Goal: Contribute content

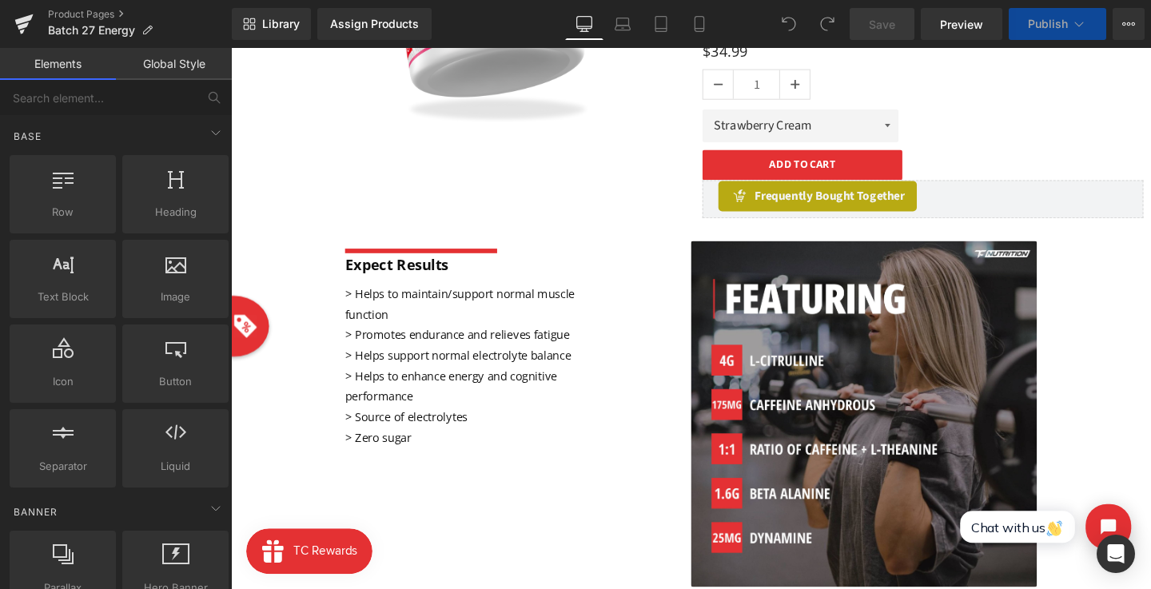
scroll to position [329, 0]
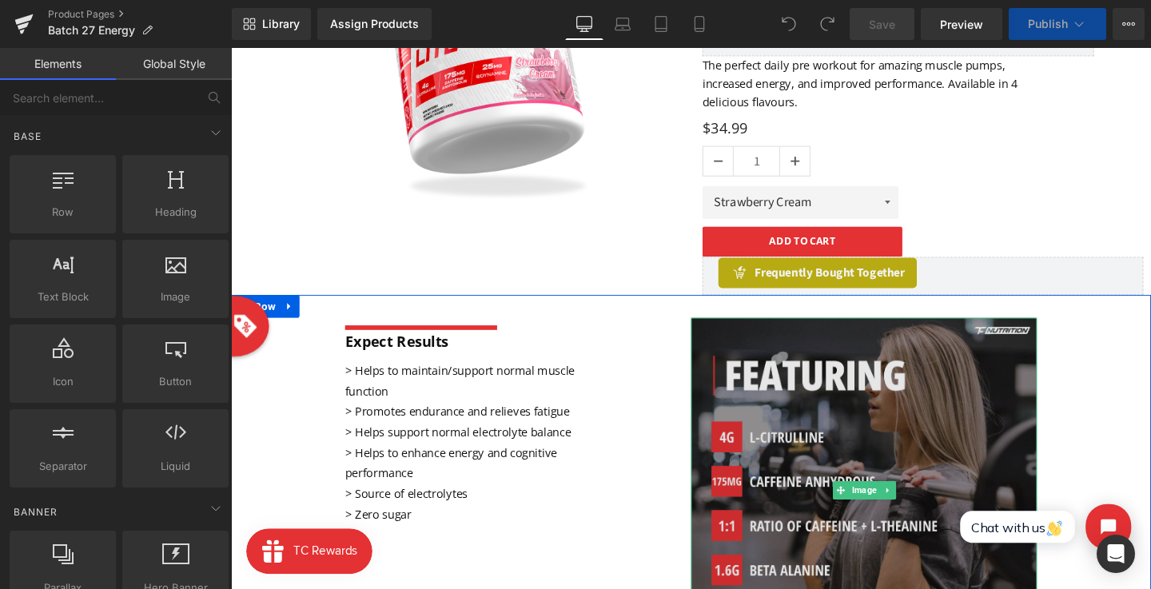
click at [861, 447] on img at bounding box center [896, 514] width 364 height 364
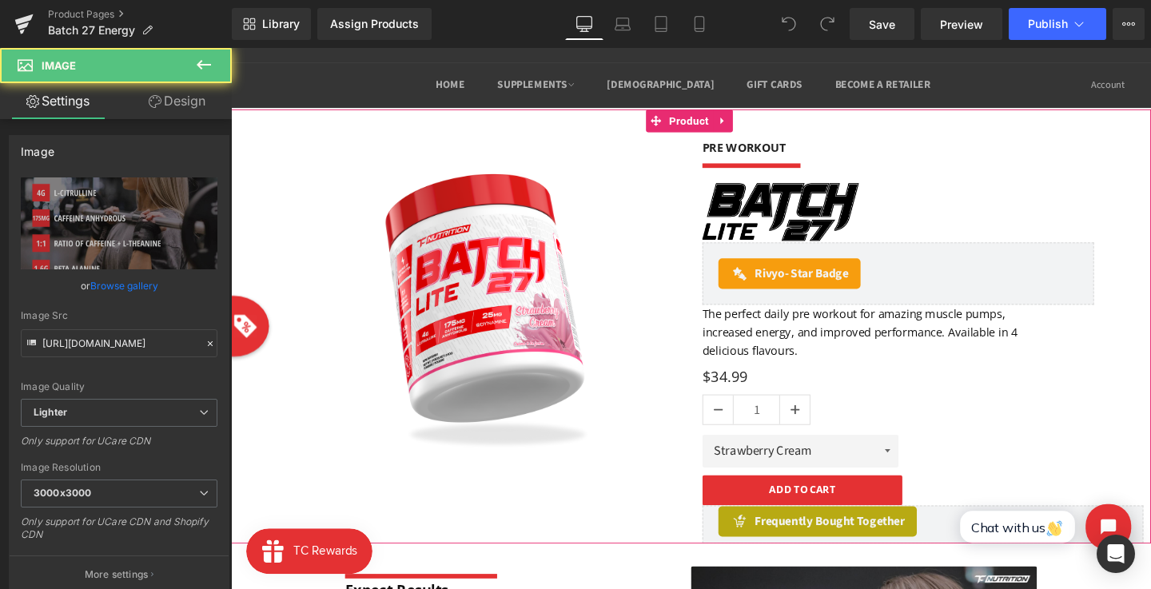
scroll to position [0, 0]
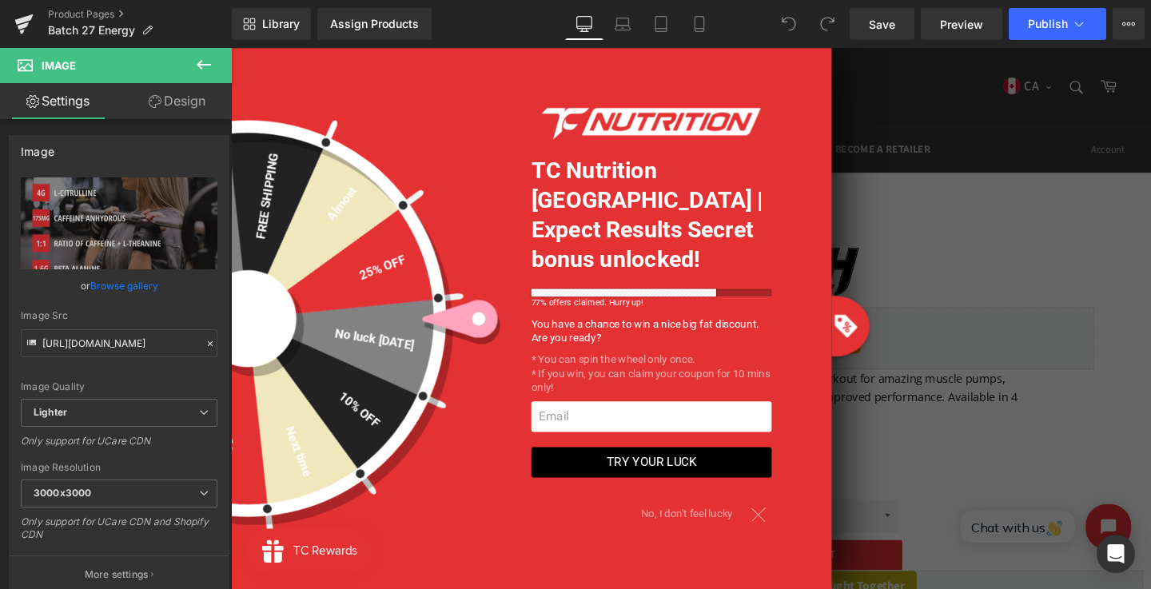
click at [738, 523] on span "No, I don't feel lucky" at bounding box center [716, 537] width 109 height 28
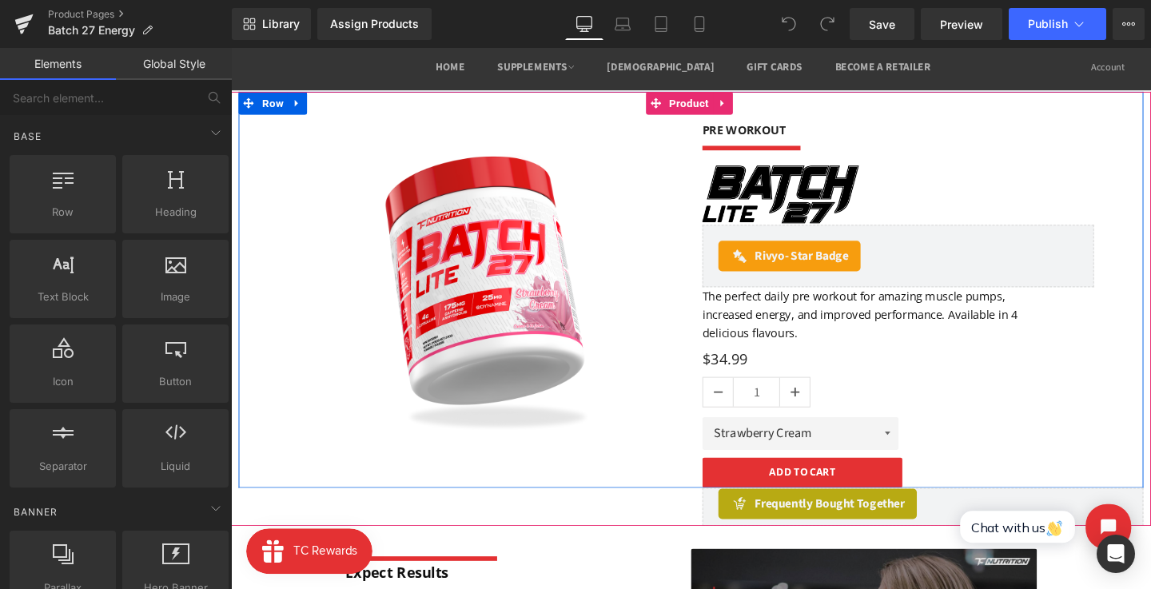
scroll to position [149, 0]
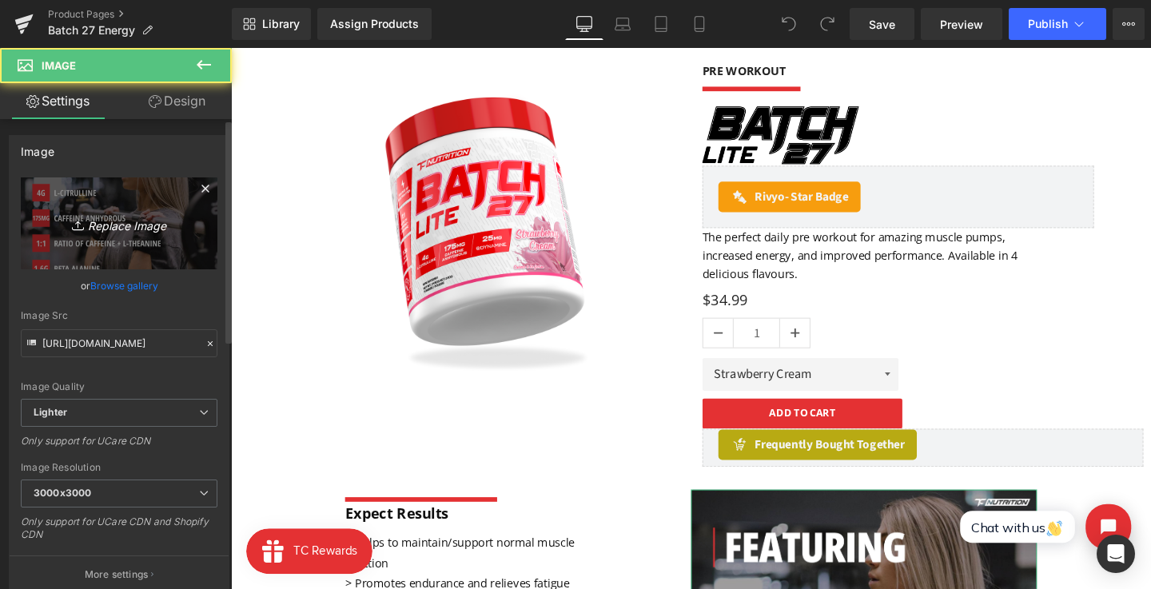
click at [118, 237] on link "Replace Image" at bounding box center [119, 223] width 197 height 92
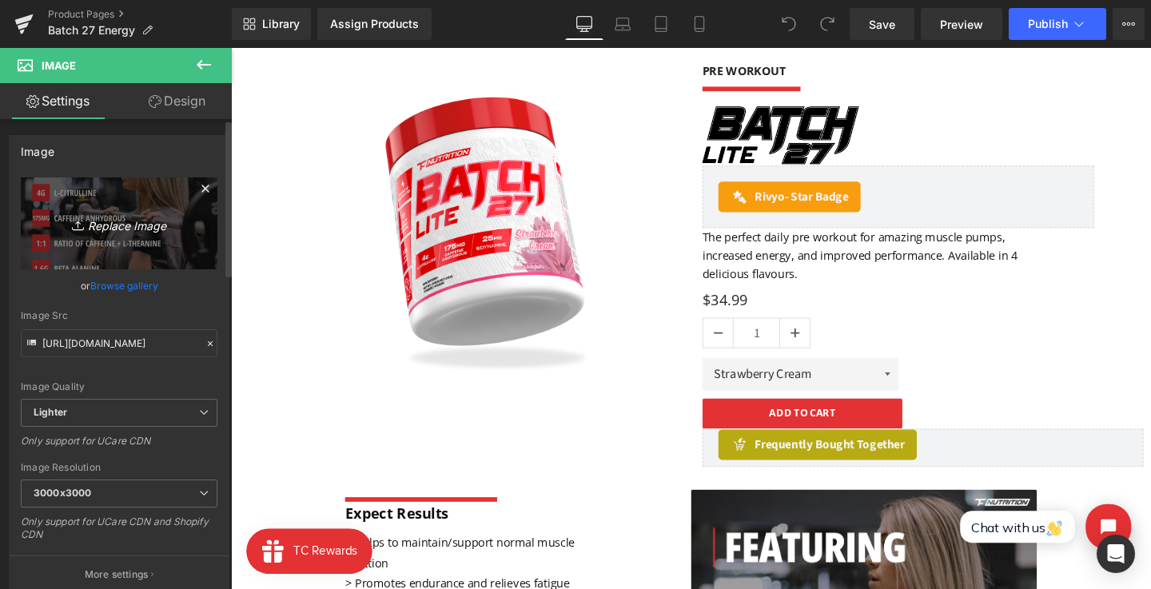
type input "C:\fakepath\DSC00455 v2.jpg-107 1.png"
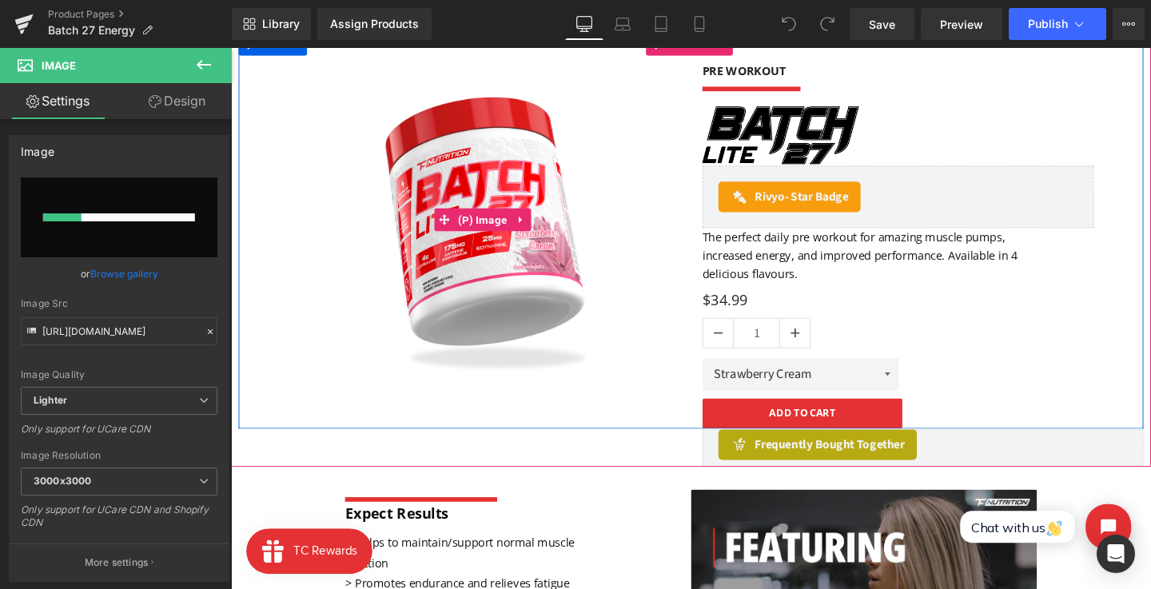
scroll to position [0, 0]
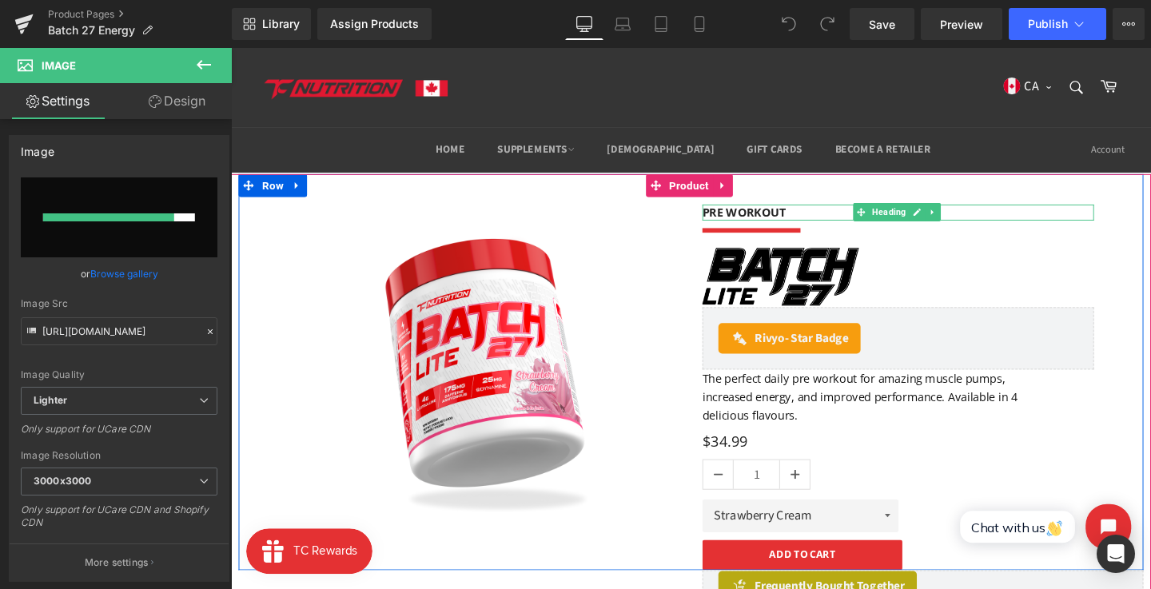
click at [764, 223] on h3 "PRE WORKOUT" at bounding box center [932, 221] width 412 height 17
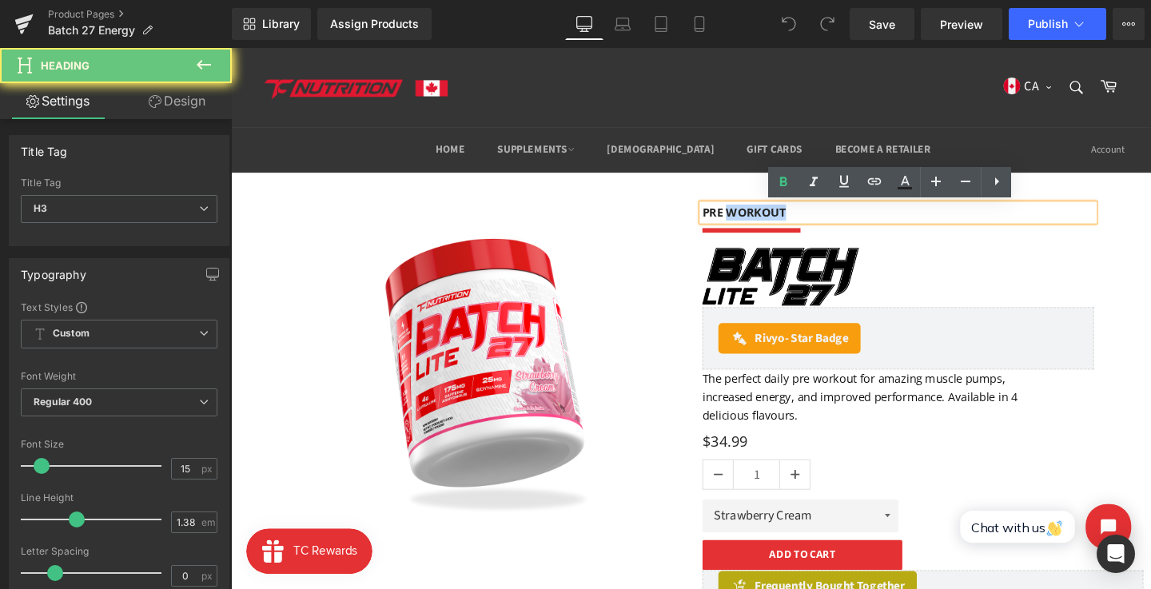
click at [764, 223] on h3 "PRE WORKOUT" at bounding box center [932, 221] width 412 height 17
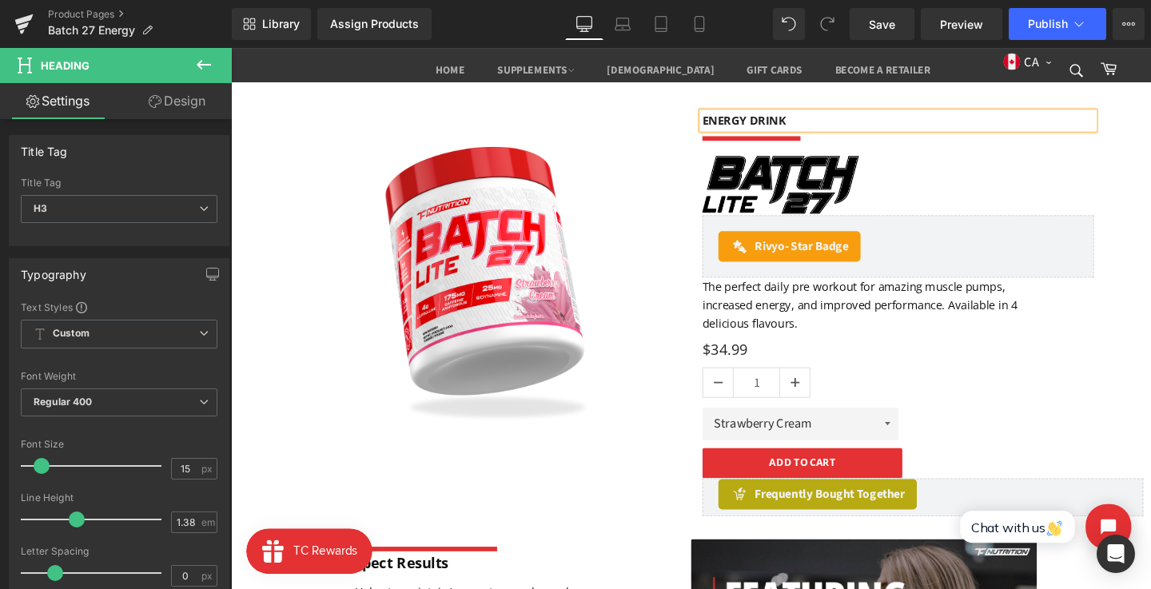
scroll to position [205, 0]
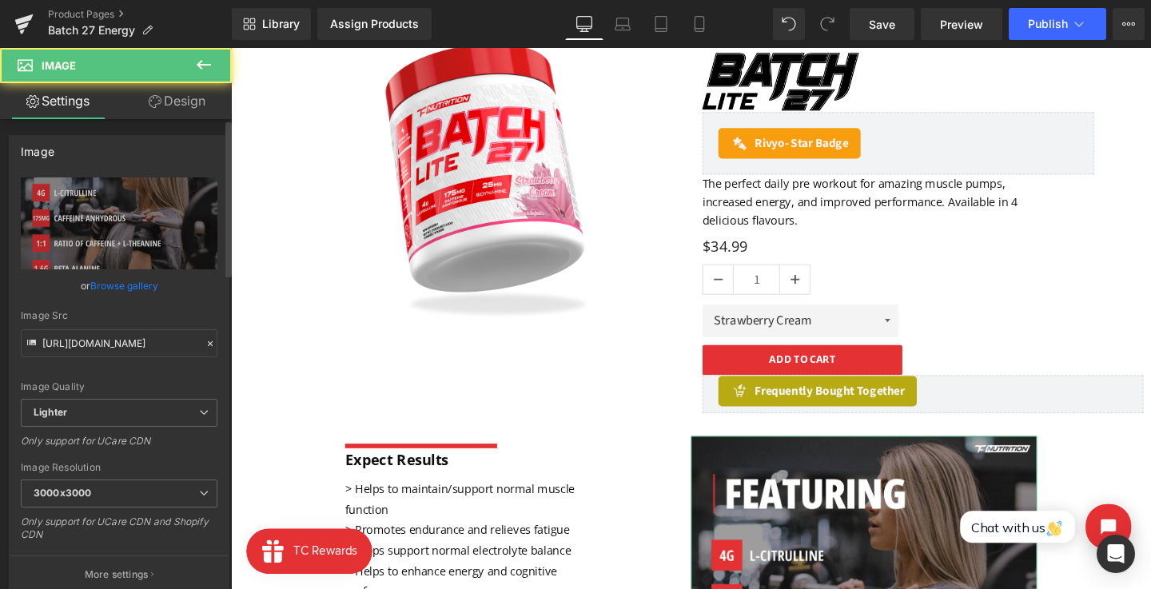
click at [141, 284] on link "Browse gallery" at bounding box center [124, 286] width 68 height 28
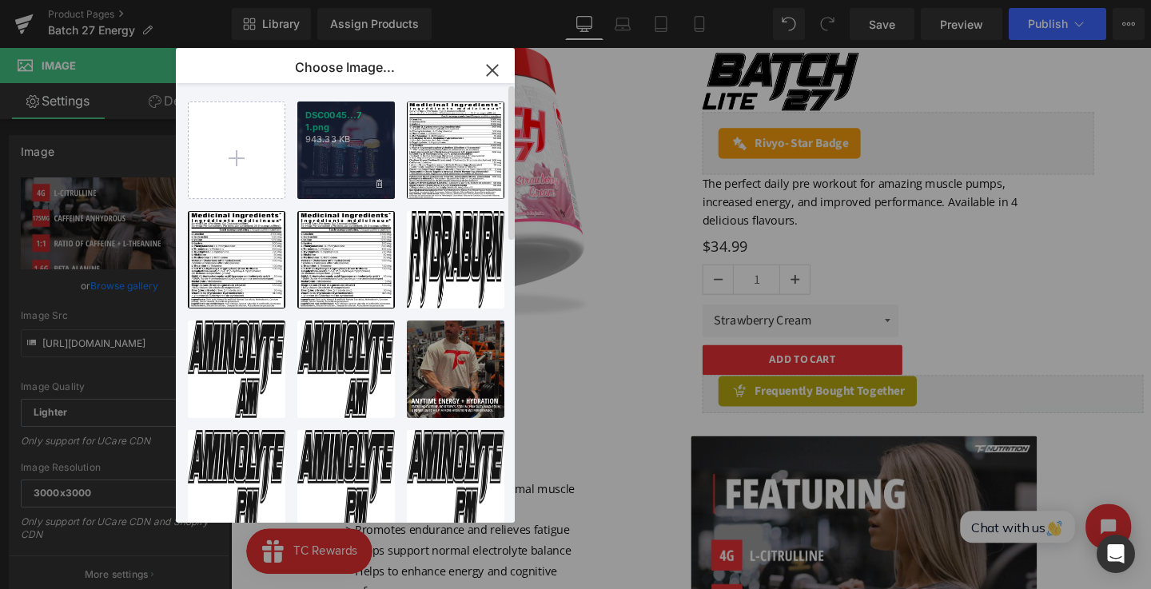
click at [326, 127] on p "DSC0045...7 1.png" at bounding box center [346, 121] width 82 height 24
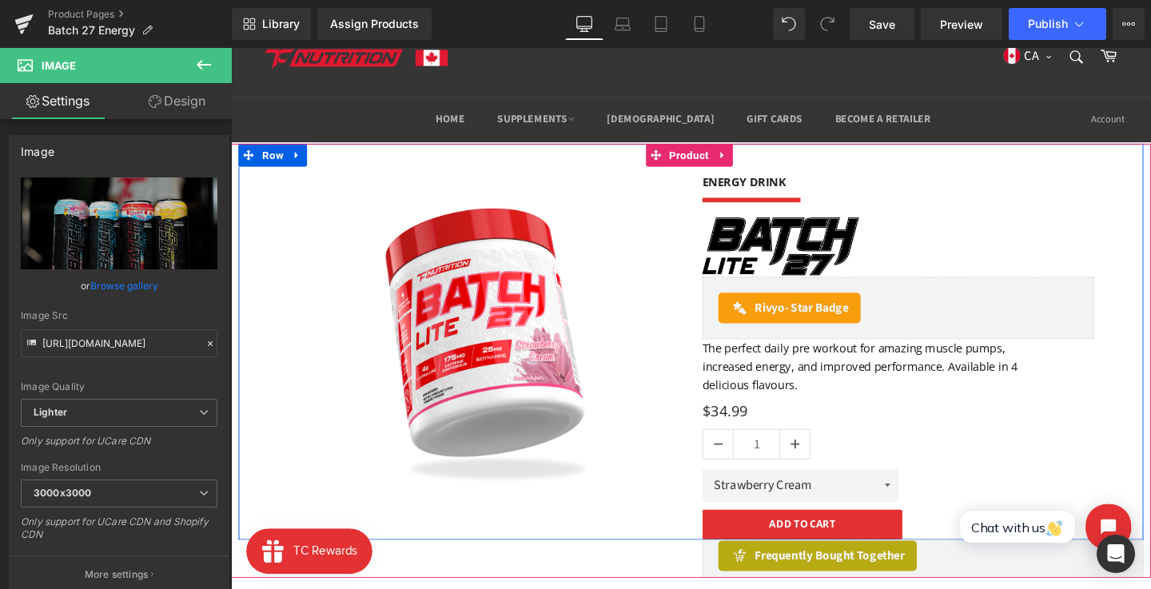
scroll to position [28, 0]
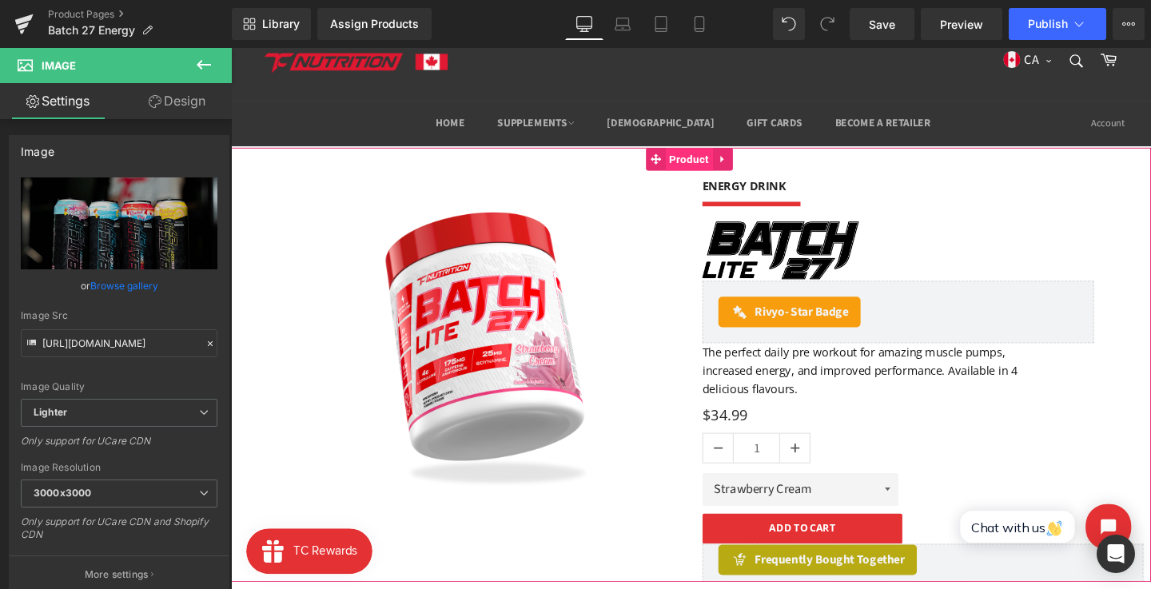
click at [697, 158] on span "Product" at bounding box center [712, 165] width 50 height 24
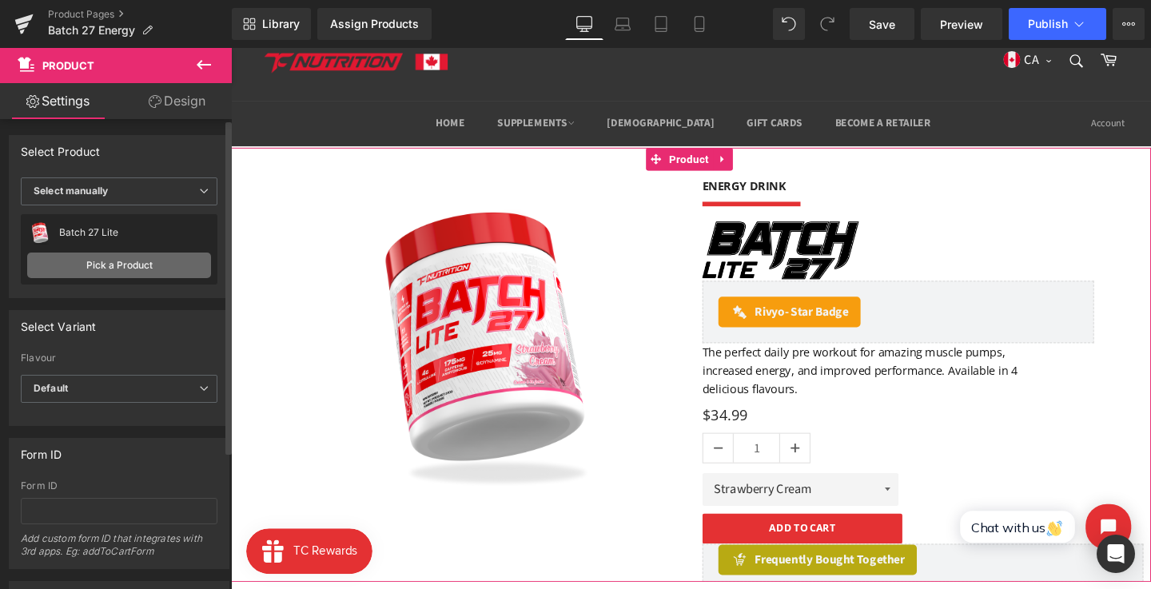
click at [149, 258] on link "Pick a Product" at bounding box center [119, 266] width 184 height 26
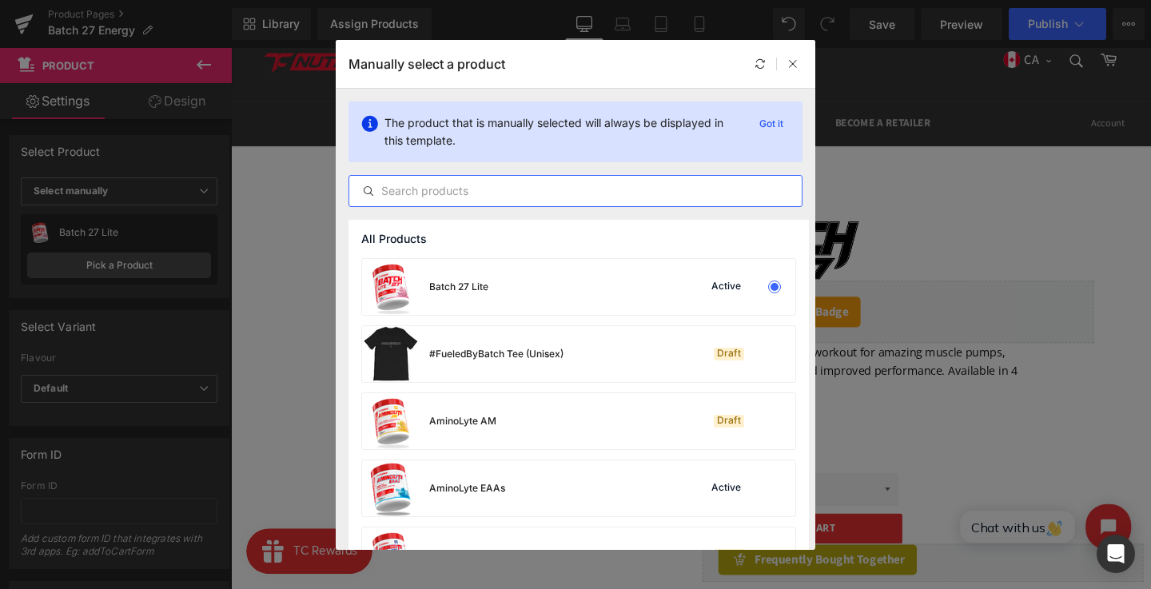
click at [494, 189] on input "text" at bounding box center [575, 190] width 452 height 19
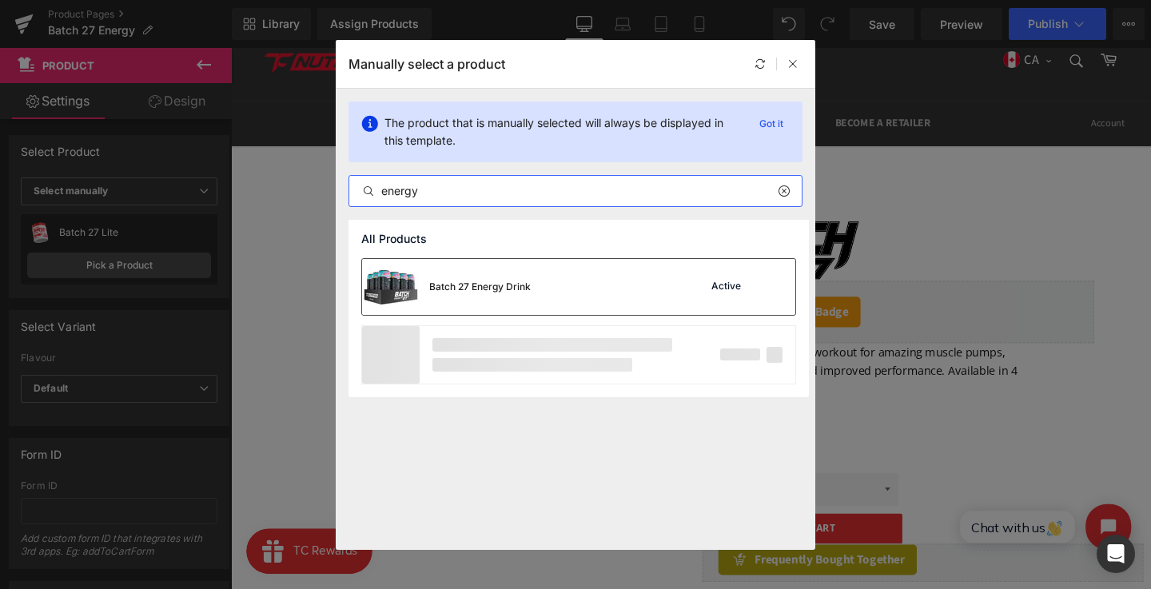
type input "energy"
click at [525, 277] on div "Batch 27 Energy Drink" at bounding box center [446, 287] width 169 height 56
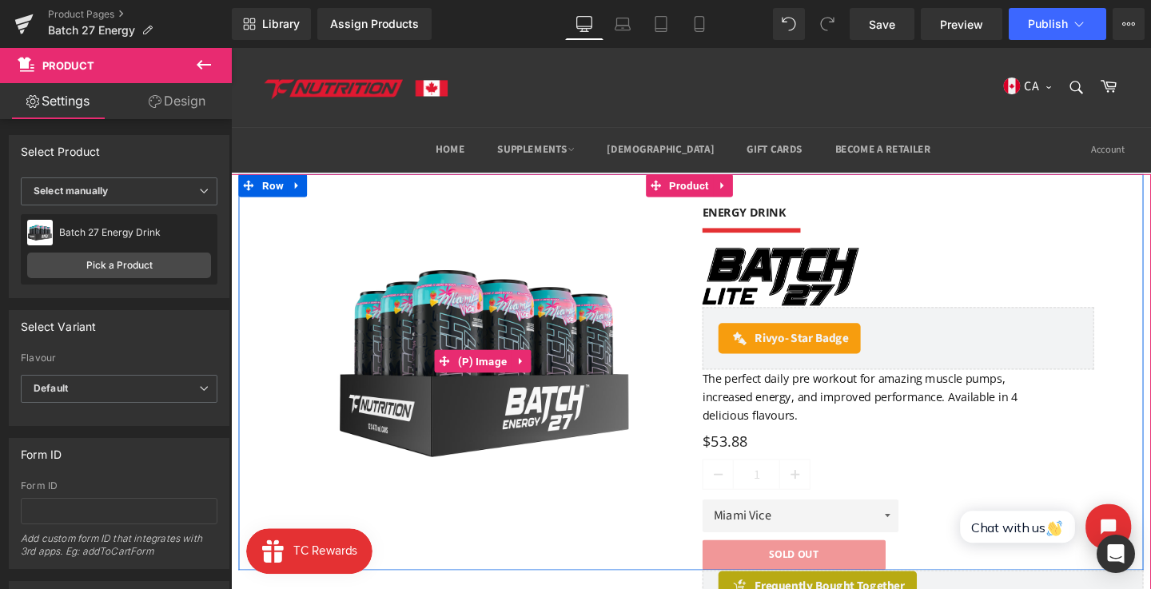
click at [608, 414] on img at bounding box center [496, 377] width 329 height 329
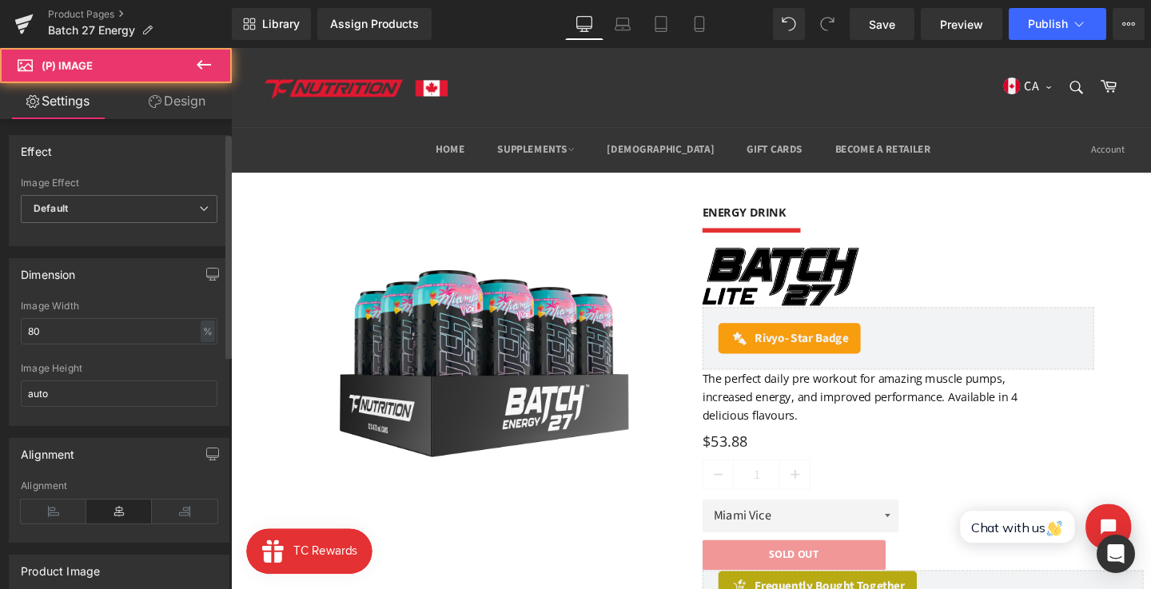
scroll to position [34, 0]
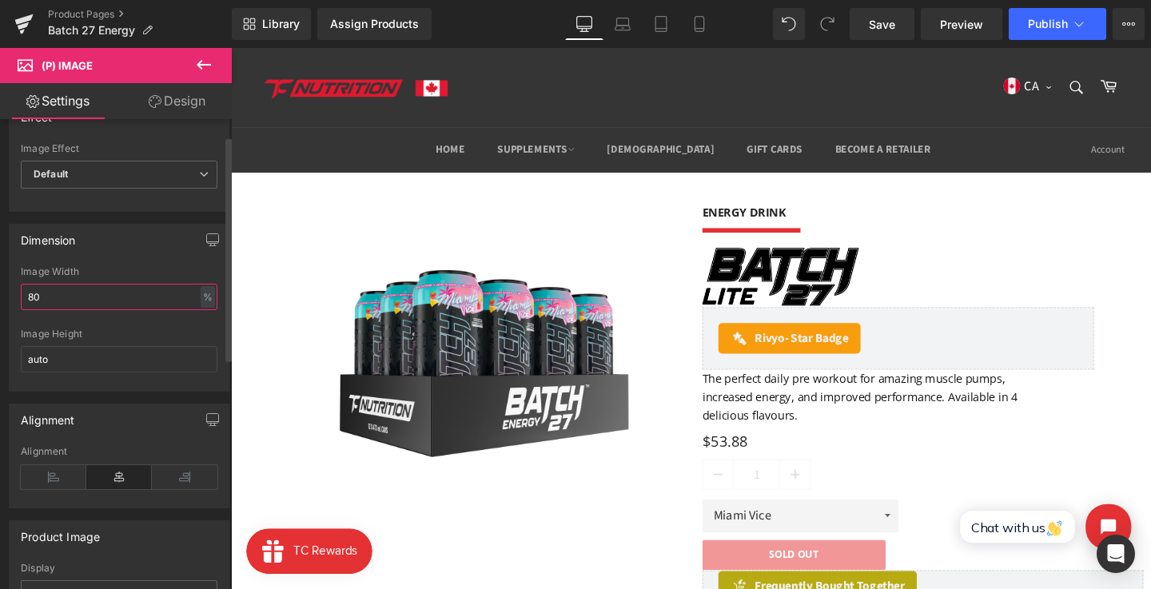
click at [82, 304] on input "80" at bounding box center [119, 297] width 197 height 26
type input "90"
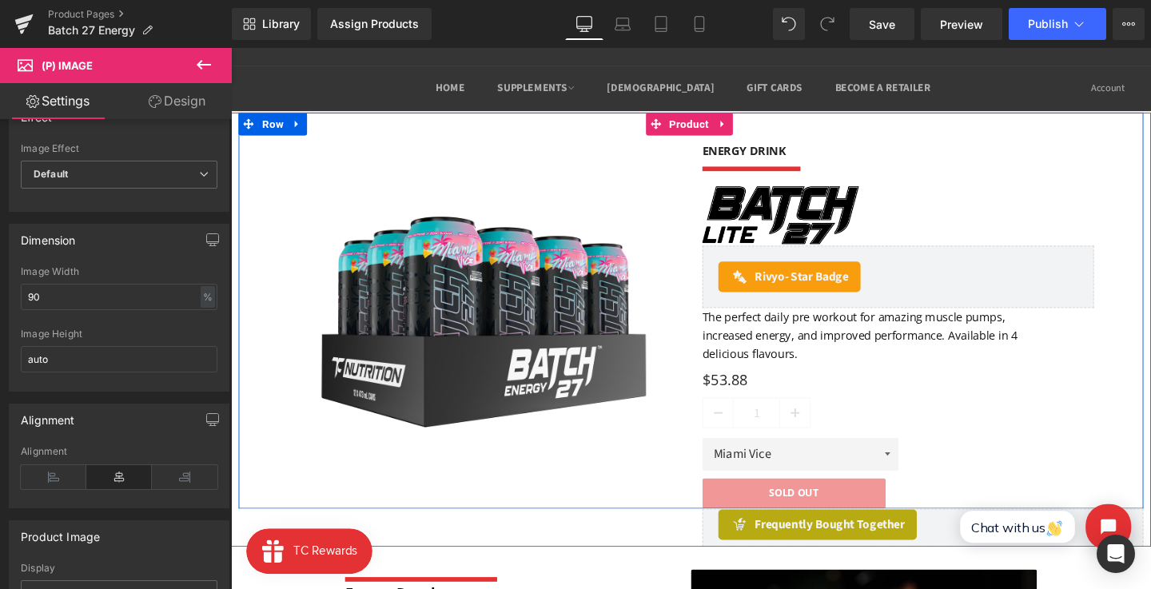
click at [836, 375] on div "The perfect daily pre workout for amazing muscle pumps, increased energy, and i…" at bounding box center [892, 350] width 332 height 58
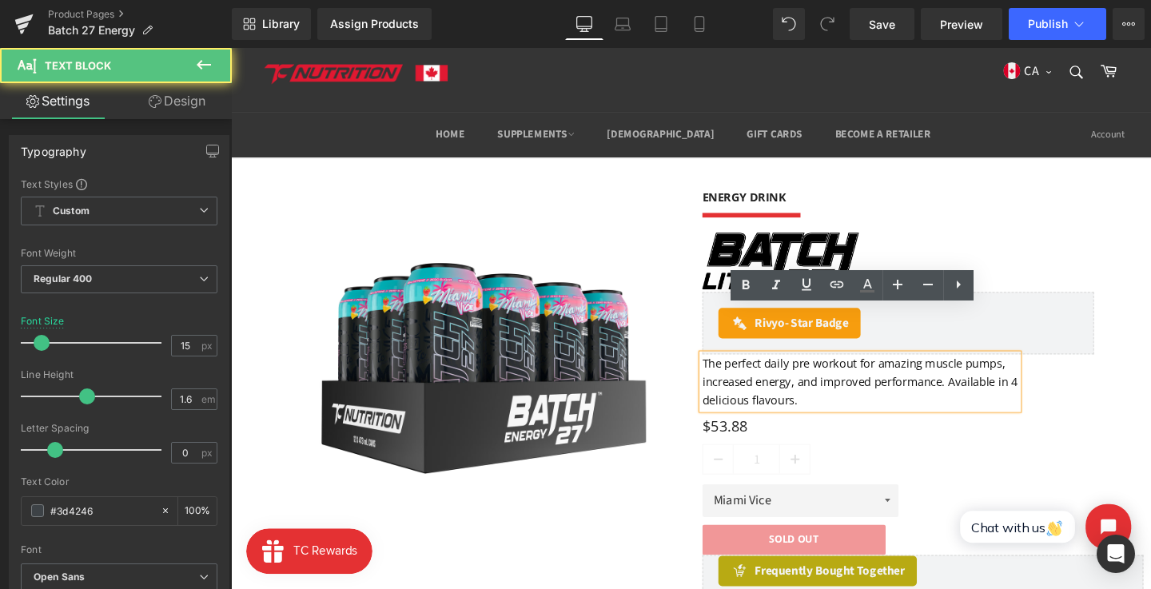
scroll to position [0, 0]
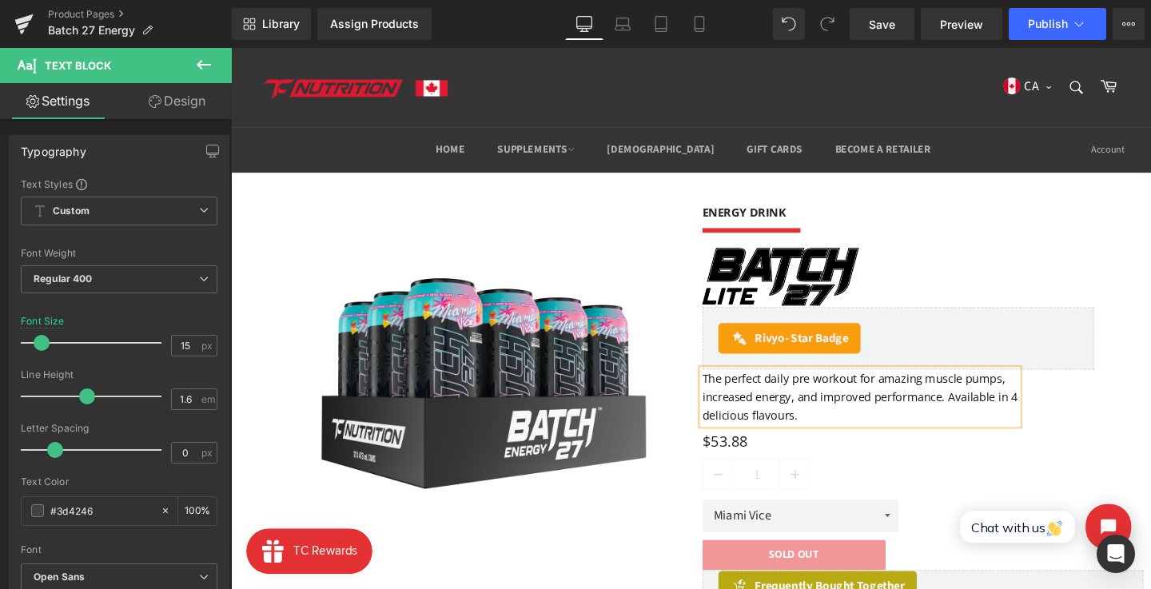
click at [899, 40] on div "Library Assign Products Product Preview No product match your search. Please tr…" at bounding box center [691, 24] width 919 height 48
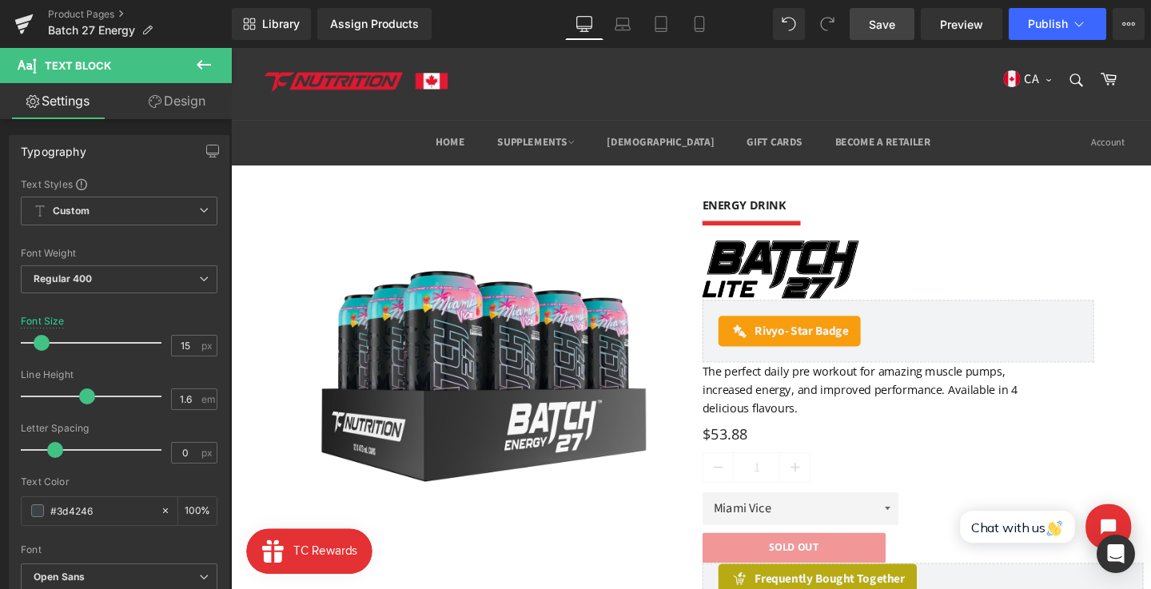
click at [878, 19] on span "Save" at bounding box center [882, 24] width 26 height 17
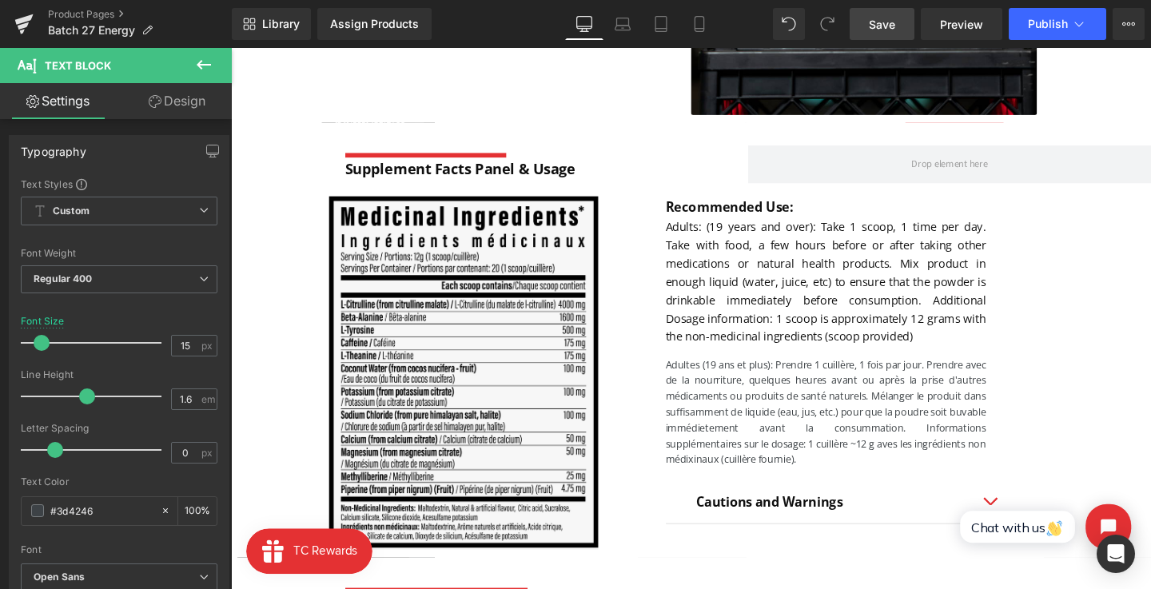
scroll to position [981, 0]
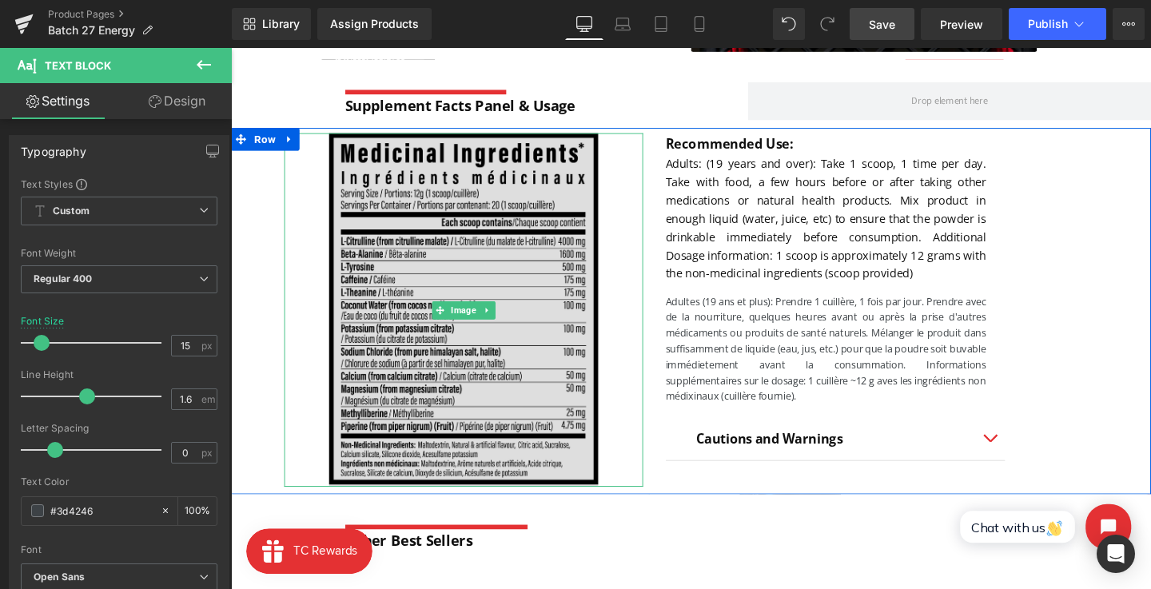
click at [548, 357] on img at bounding box center [475, 322] width 283 height 371
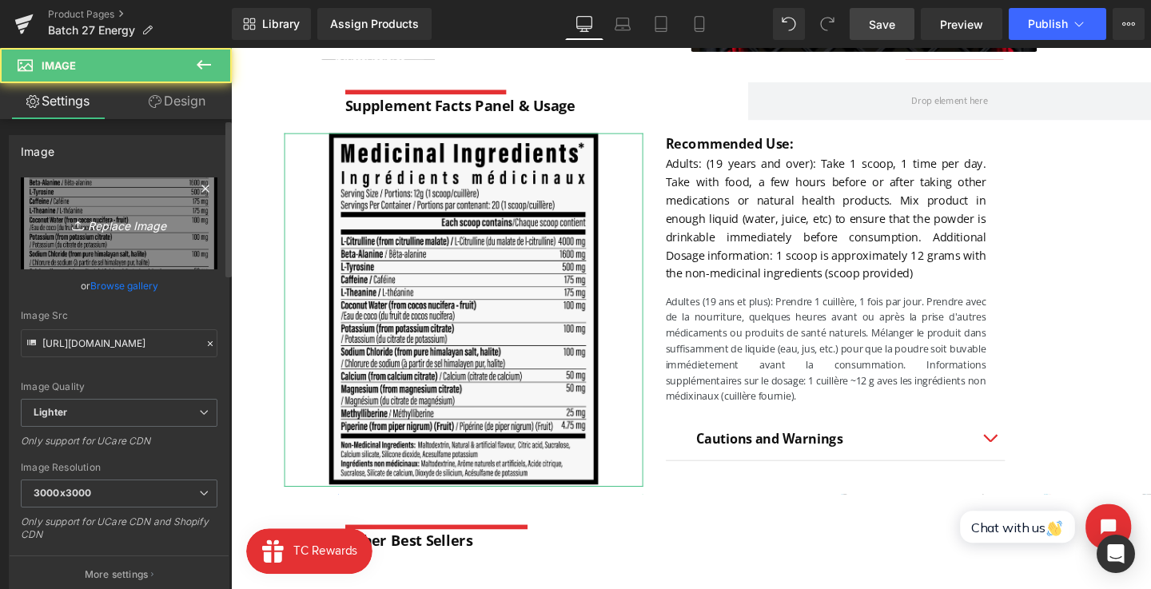
click at [90, 217] on icon "Replace Image" at bounding box center [119, 223] width 128 height 20
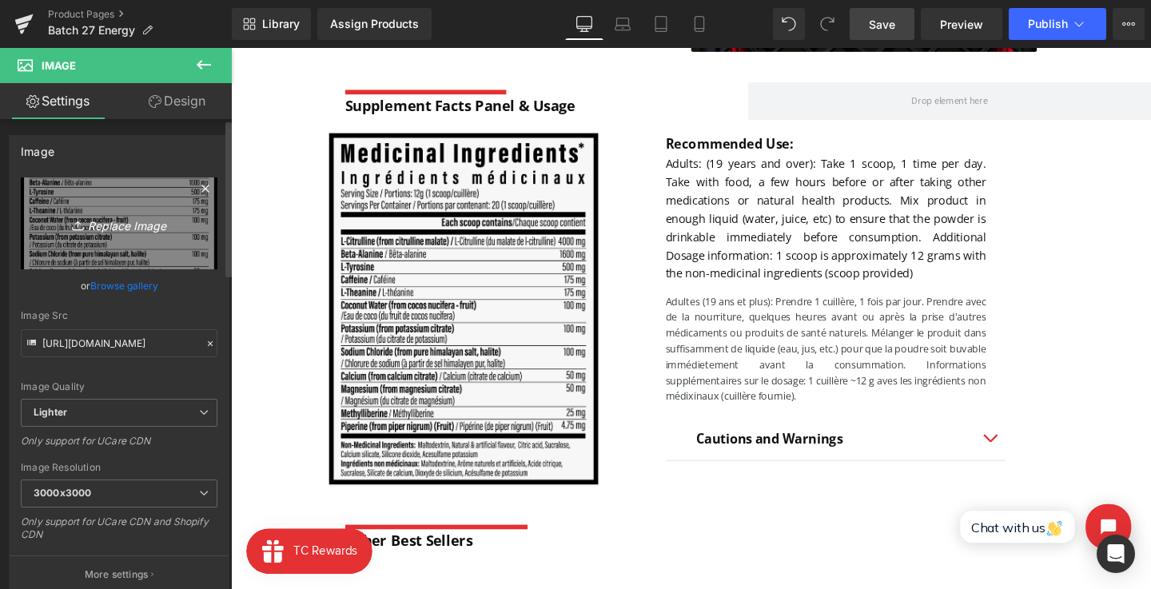
type input "C:\fakepath\SPF new 1.png"
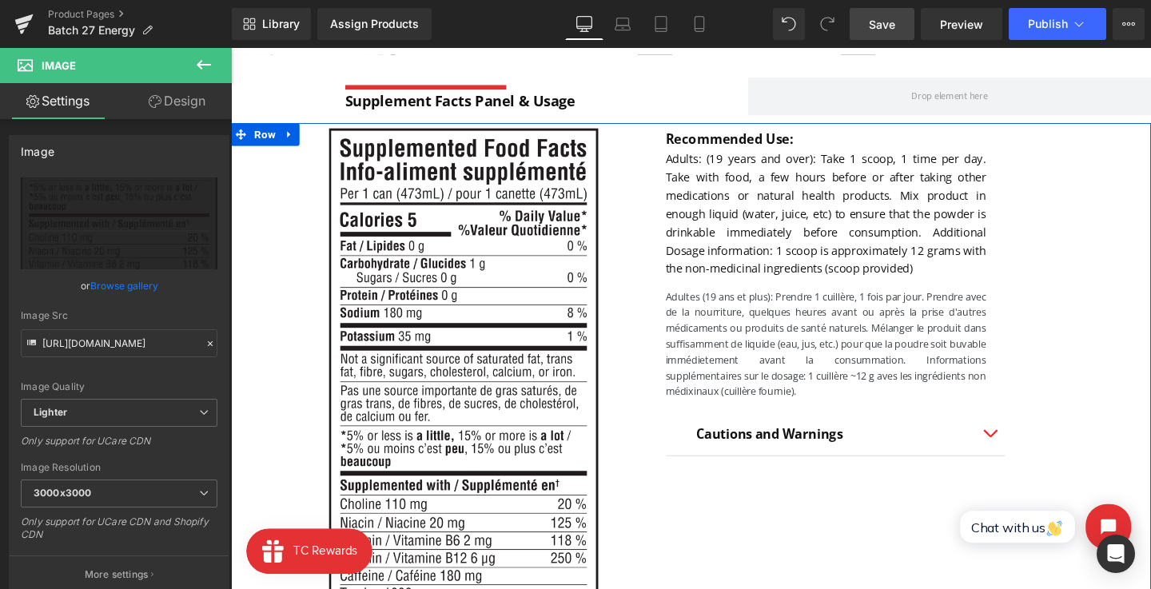
scroll to position [971, 0]
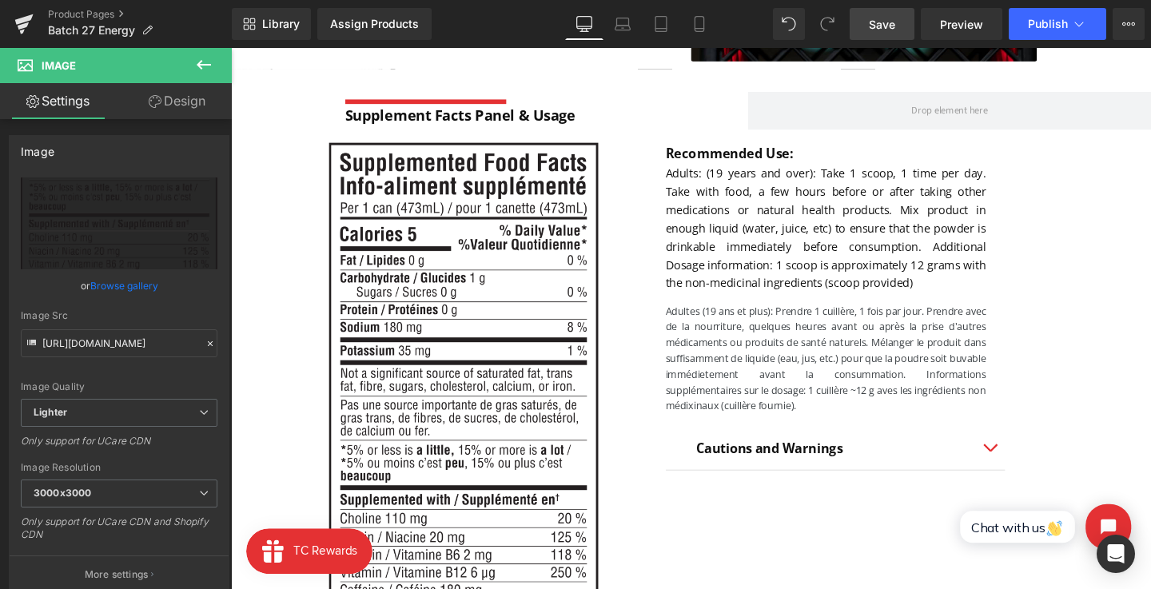
click at [488, 126] on div "Supplement Facts Panel & Usage Text Block" at bounding box center [562, 119] width 423 height 24
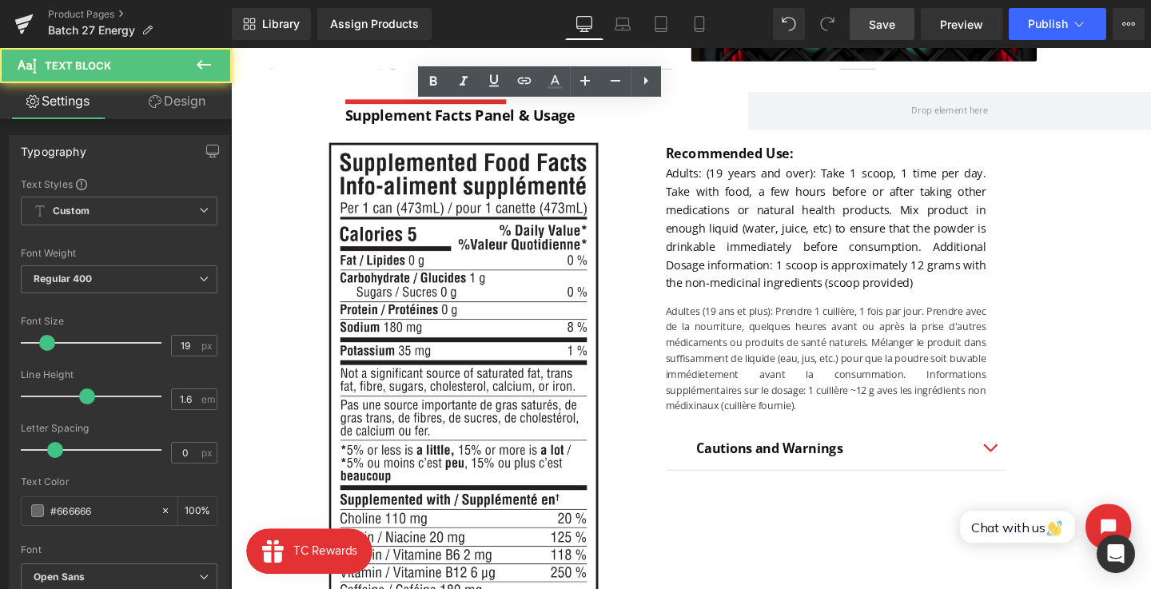
click at [488, 126] on div "Supplement Facts Panel & Usage Text Block" at bounding box center [562, 119] width 423 height 24
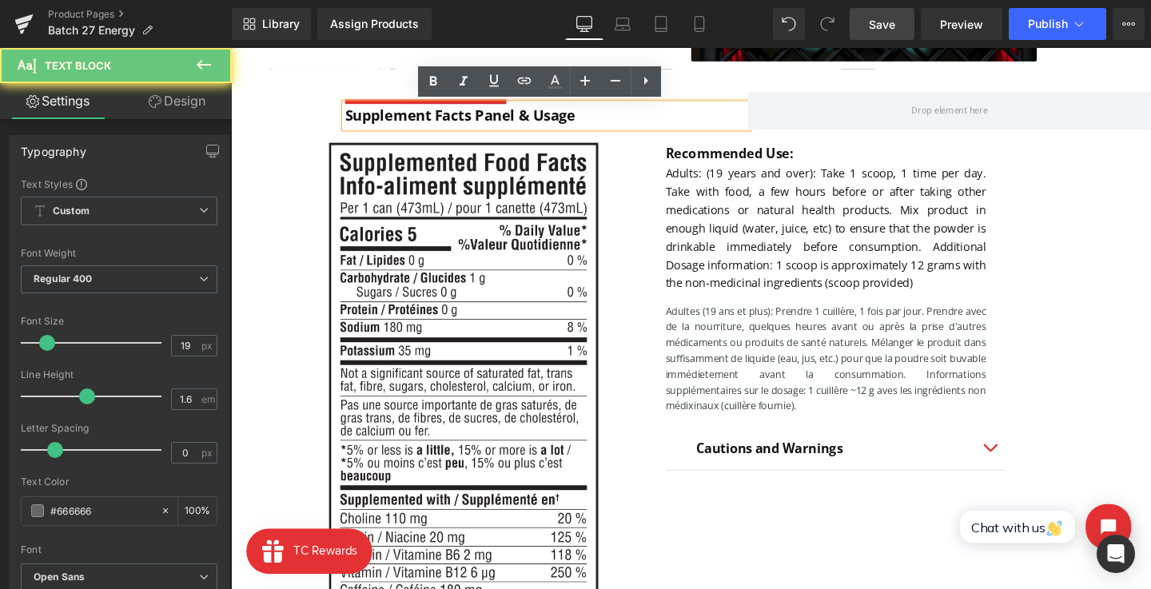
click at [457, 123] on strong "Supplement Facts Panel & Usage" at bounding box center [472, 119] width 242 height 21
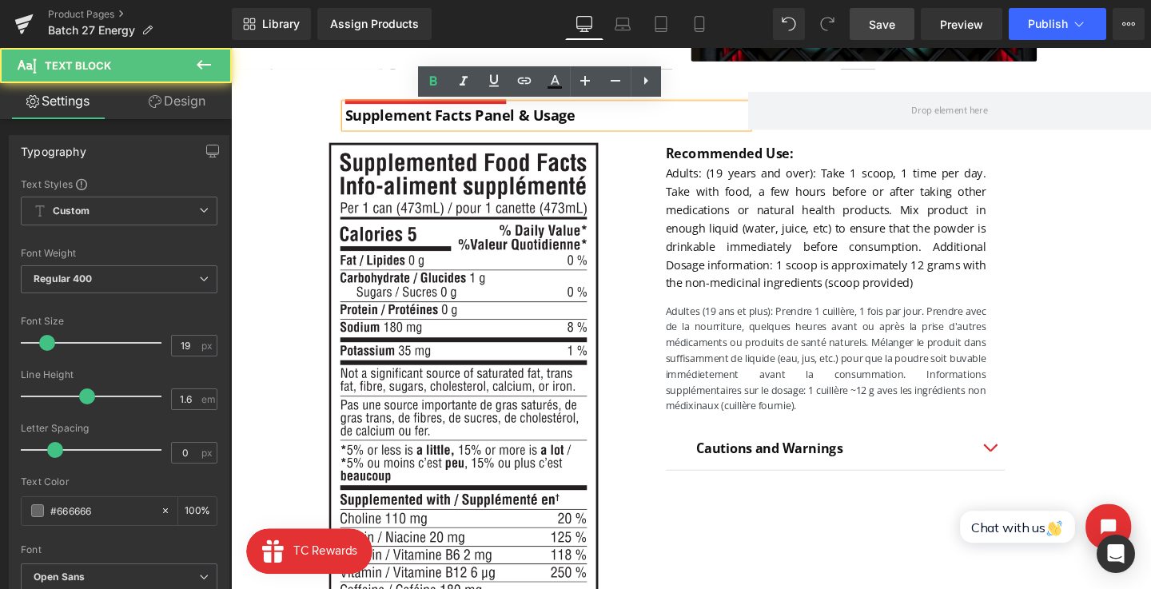
click at [468, 120] on strong "Supplement Facts Panel & Usage" at bounding box center [472, 119] width 242 height 21
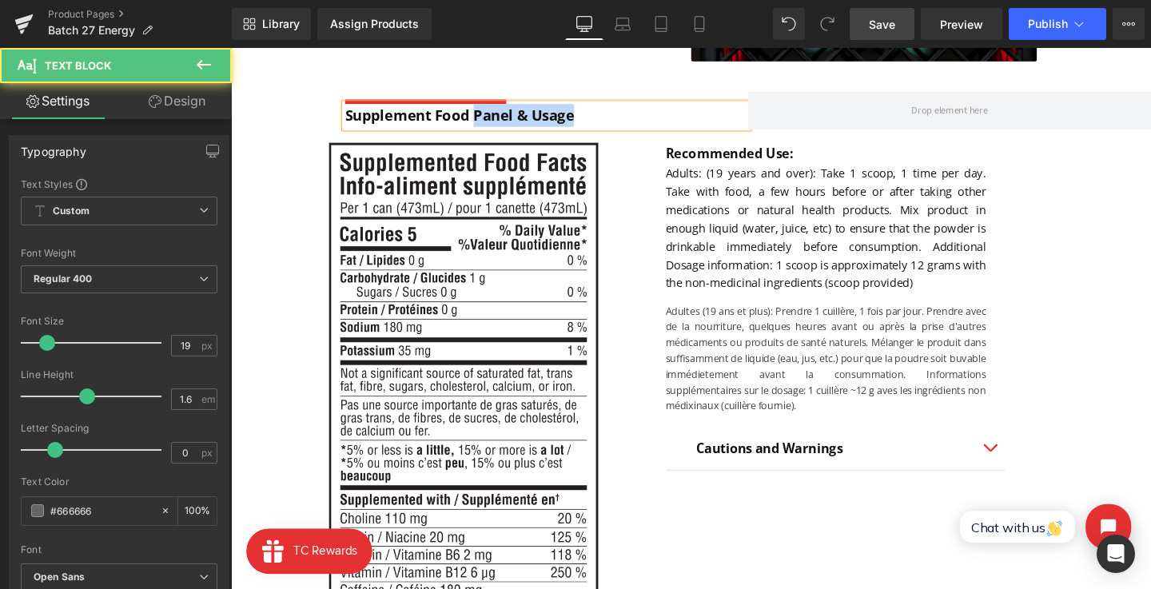
drag, startPoint x: 487, startPoint y: 118, endPoint x: 598, endPoint y: 118, distance: 110.3
click at [598, 118] on p "Supplement Food Panel & Usage" at bounding box center [562, 119] width 423 height 24
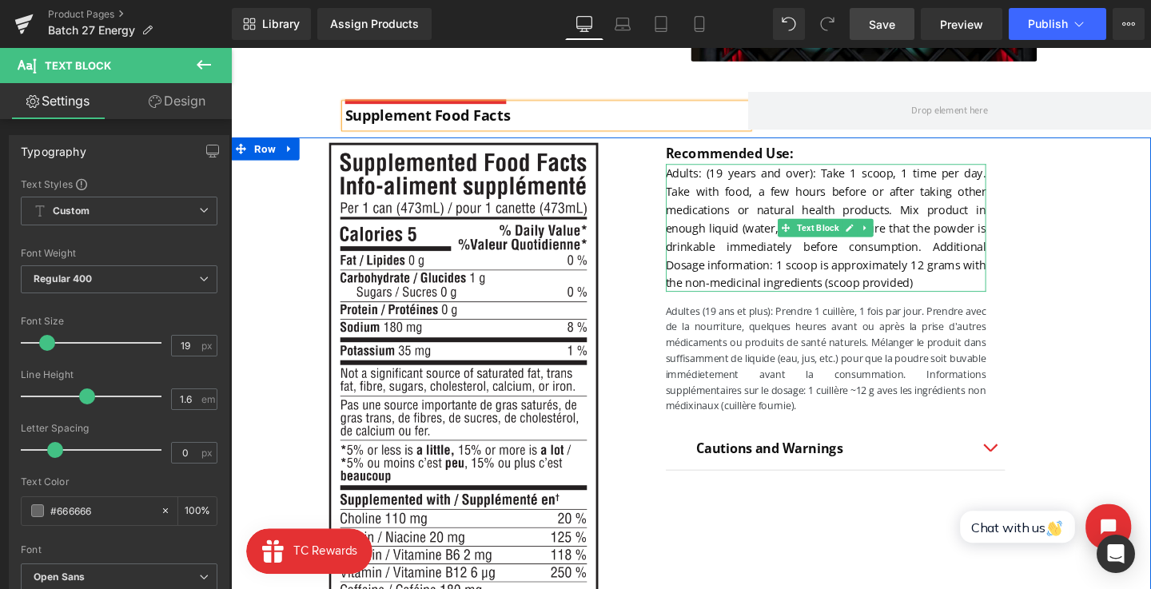
click at [718, 181] on font "Adults: (19 years and over): Take 1 scoop, 1 time per day. Take with food, a fe…" at bounding box center [856, 237] width 337 height 131
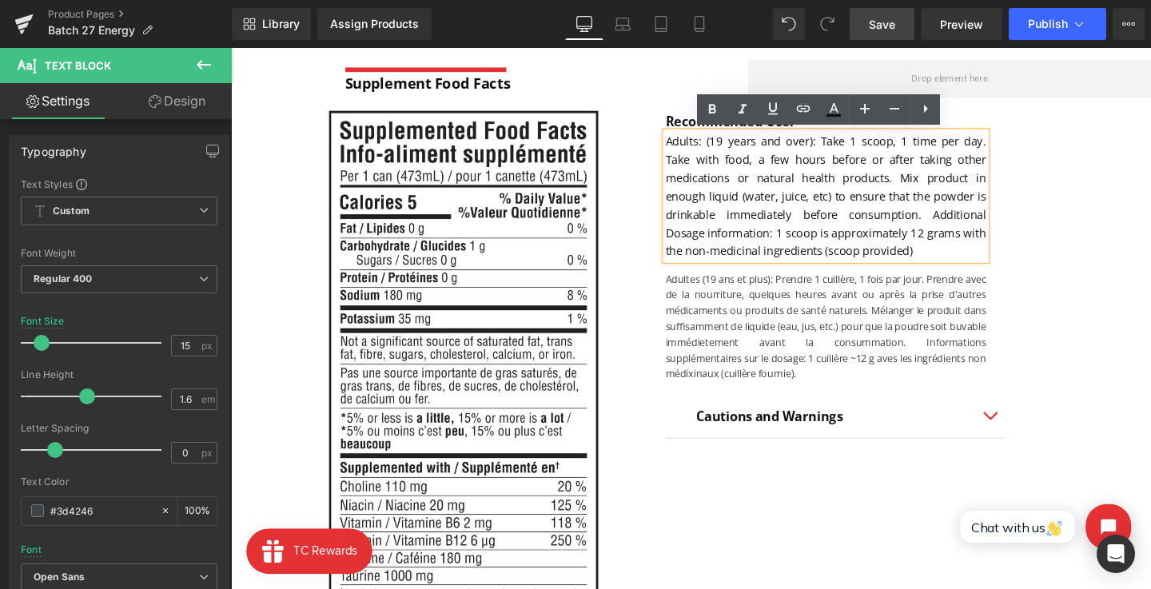
scroll to position [977, 0]
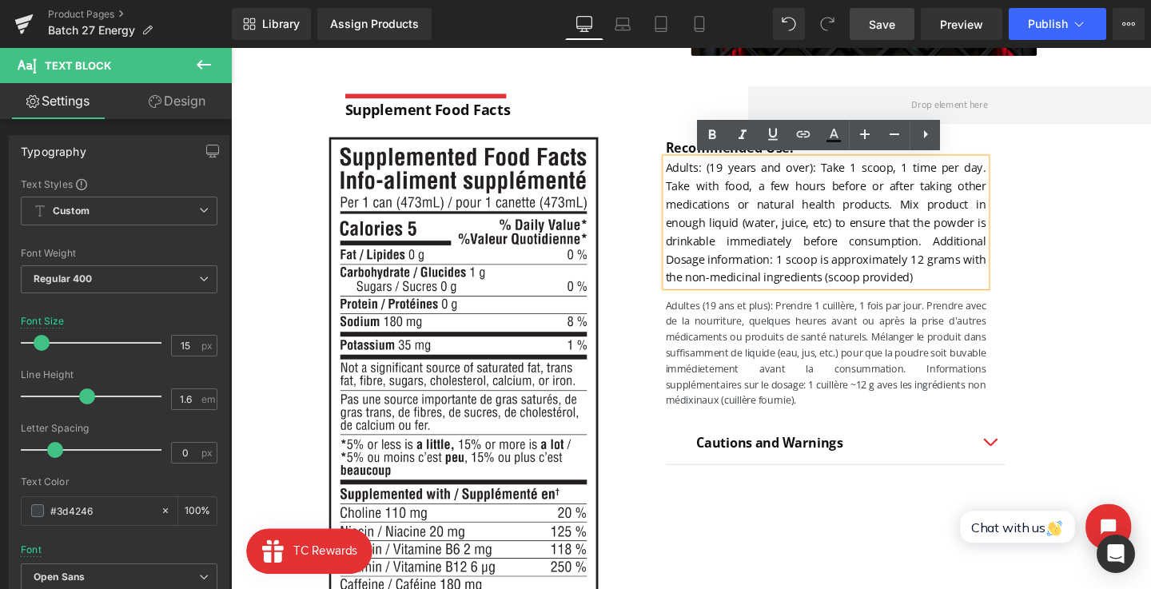
click at [1065, 312] on div "Recommended Use: Text Block Adults: (19 years and over): Take 1 scoop, 1 time p…" at bounding box center [916, 325] width 377 height 368
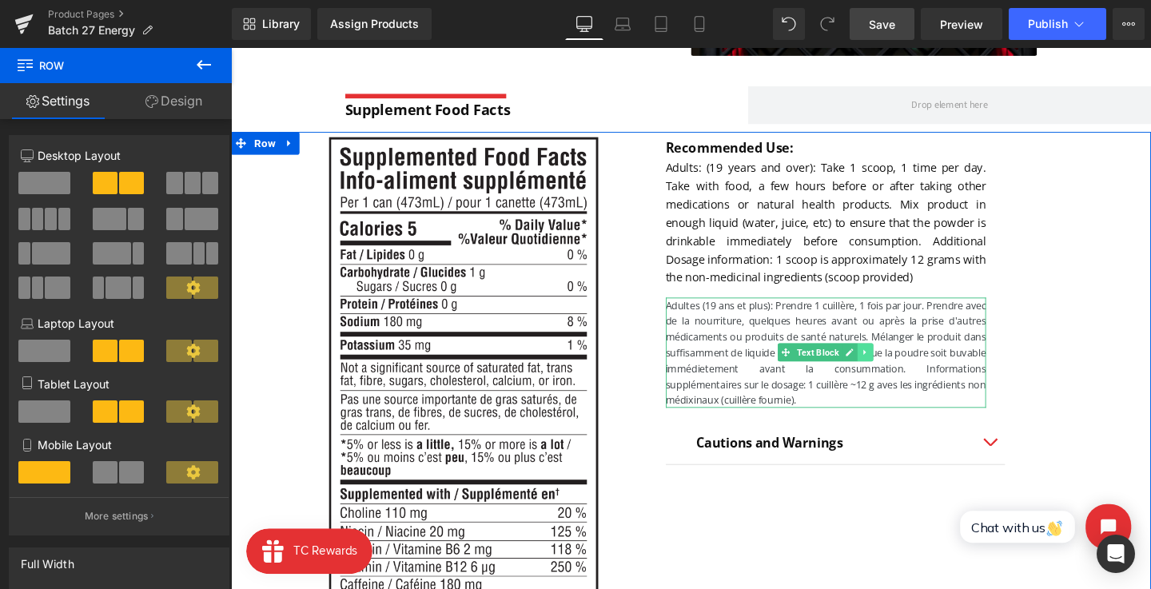
click at [900, 364] on icon at bounding box center [897, 368] width 9 height 10
click at [901, 370] on icon at bounding box center [905, 368] width 9 height 10
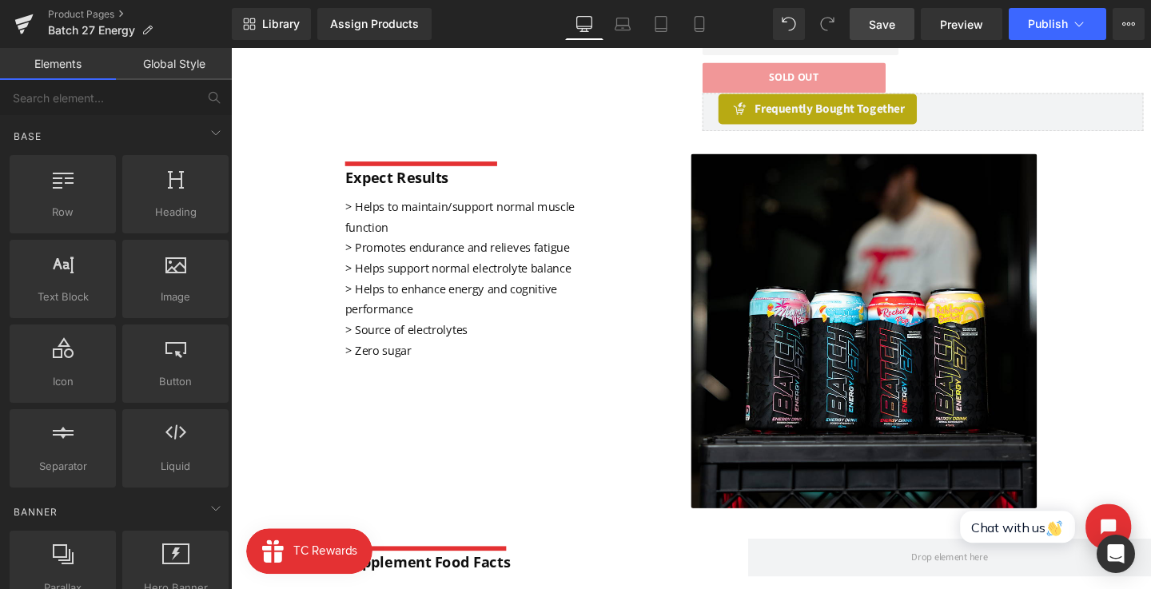
scroll to position [501, 0]
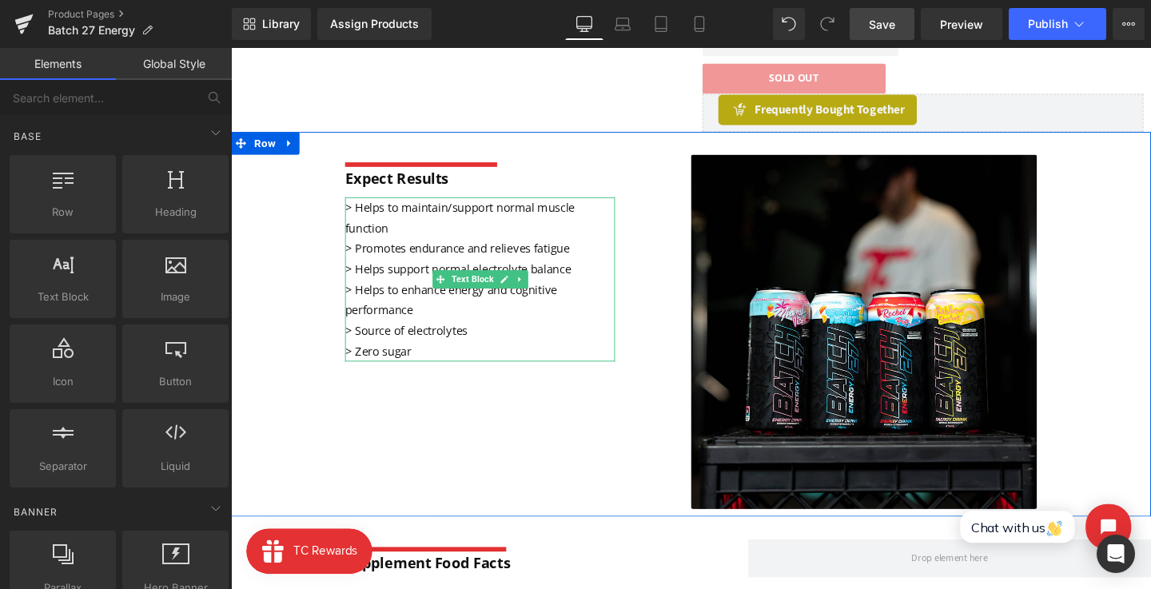
click at [403, 237] on p "> Helps to maintain/support normal muscle function > Promotes endurance and rel…" at bounding box center [493, 269] width 284 height 129
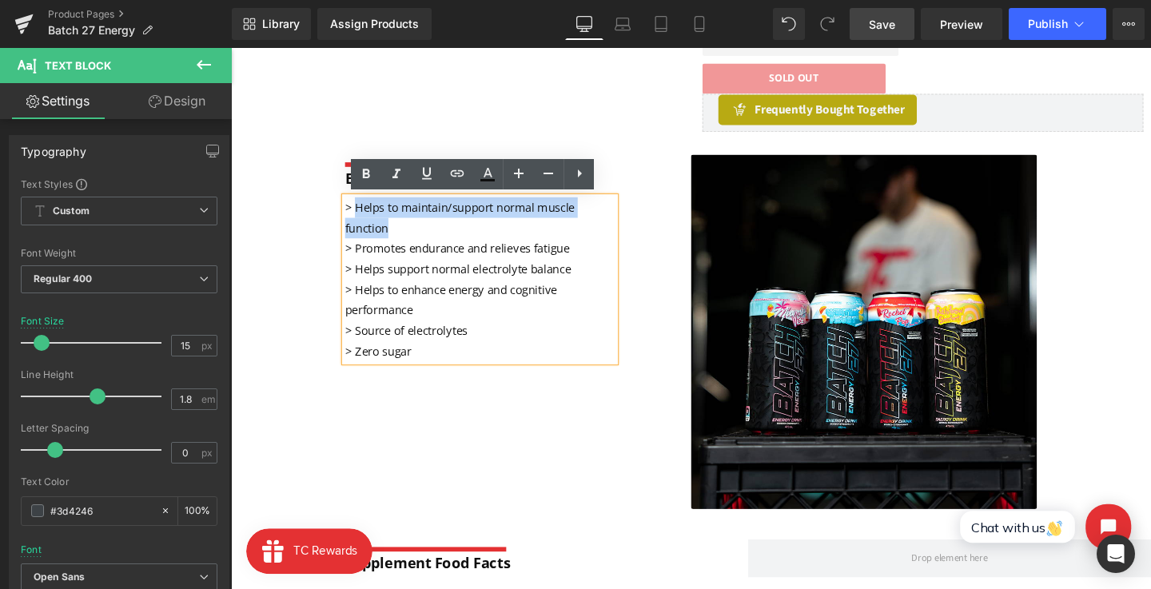
drag, startPoint x: 400, startPoint y: 233, endPoint x: 361, endPoint y: 217, distance: 41.9
click at [361, 217] on p "> Helps to maintain/support normal muscle function > Promotes endurance and rel…" at bounding box center [493, 269] width 284 height 129
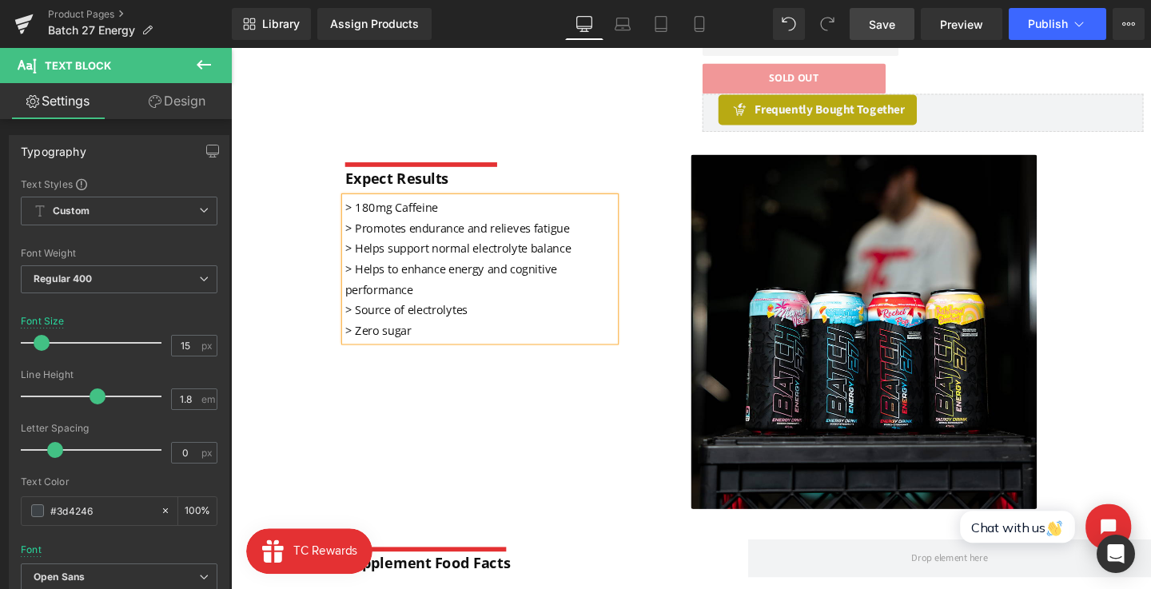
click at [361, 229] on span "> 180mg Caffeine > Promotes endurance and relieves fatigue" at bounding box center [469, 226] width 236 height 38
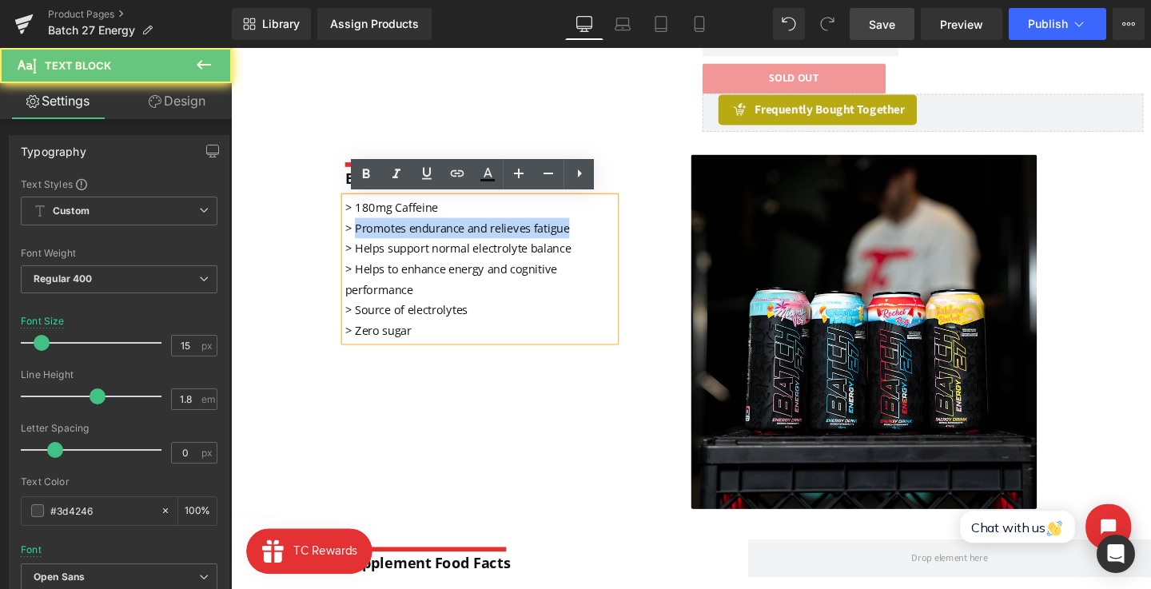
drag, startPoint x: 361, startPoint y: 234, endPoint x: 601, endPoint y: 235, distance: 239.7
click at [601, 235] on p "> 180mg Caffeine > Promotes endurance and relieves fatigue > Helps support norm…" at bounding box center [493, 259] width 284 height 108
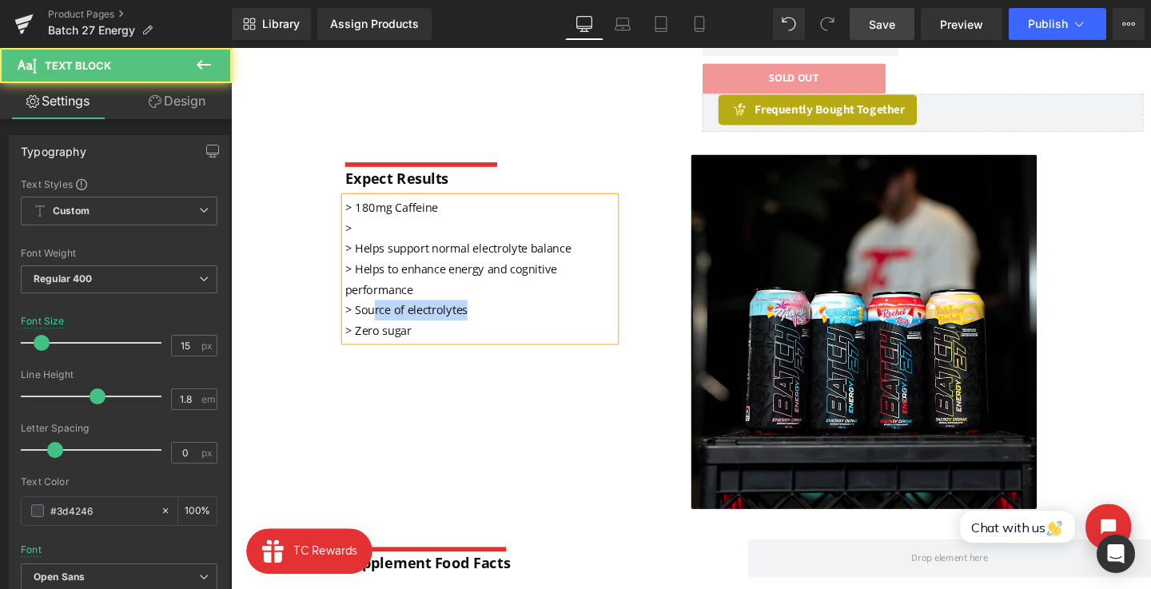
drag, startPoint x: 481, startPoint y: 323, endPoint x: 378, endPoint y: 328, distance: 103.2
click at [378, 328] on p "> Source of electrolytes > Zero sugar" at bounding box center [493, 333] width 284 height 43
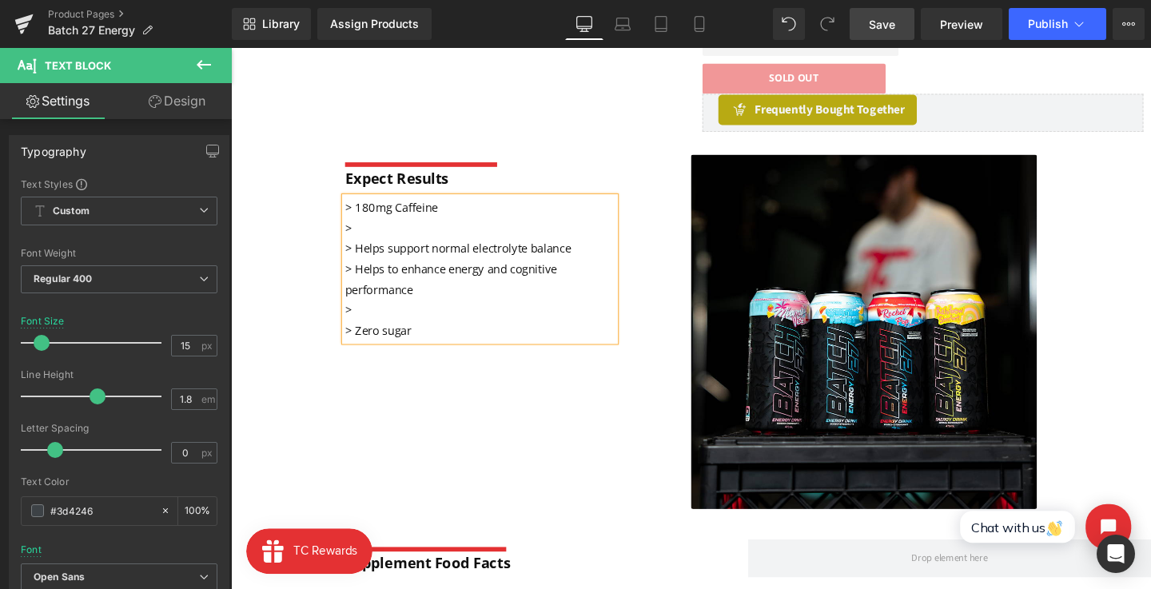
click at [385, 231] on p "> 180mg Caffeine > > Helps support normal electrolyte balance > Helps to enhanc…" at bounding box center [493, 259] width 284 height 108
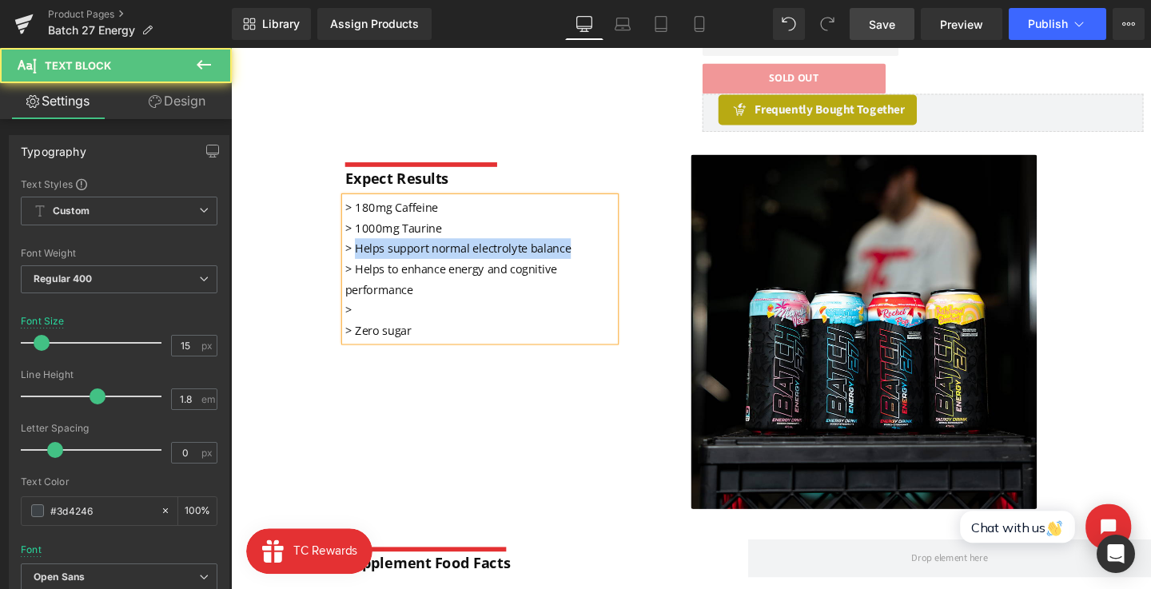
drag, startPoint x: 587, startPoint y: 257, endPoint x: 362, endPoint y: 258, distance: 224.5
click at [362, 258] on span "> Helps support normal electrolyte balance" at bounding box center [469, 258] width 237 height 16
drag, startPoint x: 362, startPoint y: 256, endPoint x: 470, endPoint y: 256, distance: 107.9
click at [470, 256] on p "> 180mg Caffeine > 1000mg Taurine > B Vitamins > Helps to enhance energy and co…" at bounding box center [493, 259] width 284 height 108
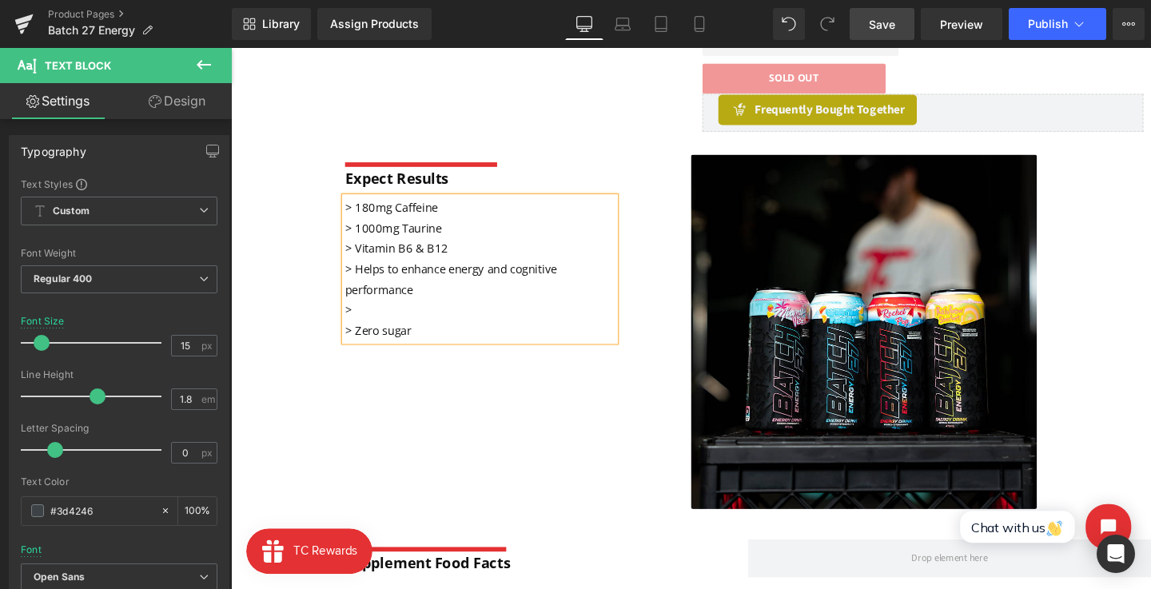
drag, startPoint x: 367, startPoint y: 322, endPoint x: 336, endPoint y: 322, distance: 30.4
click at [336, 322] on div "Separator Expect Results Text Block > 180mg Caffeine > 1000mg Taurine > Vitamin…" at bounding box center [714, 338] width 967 height 405
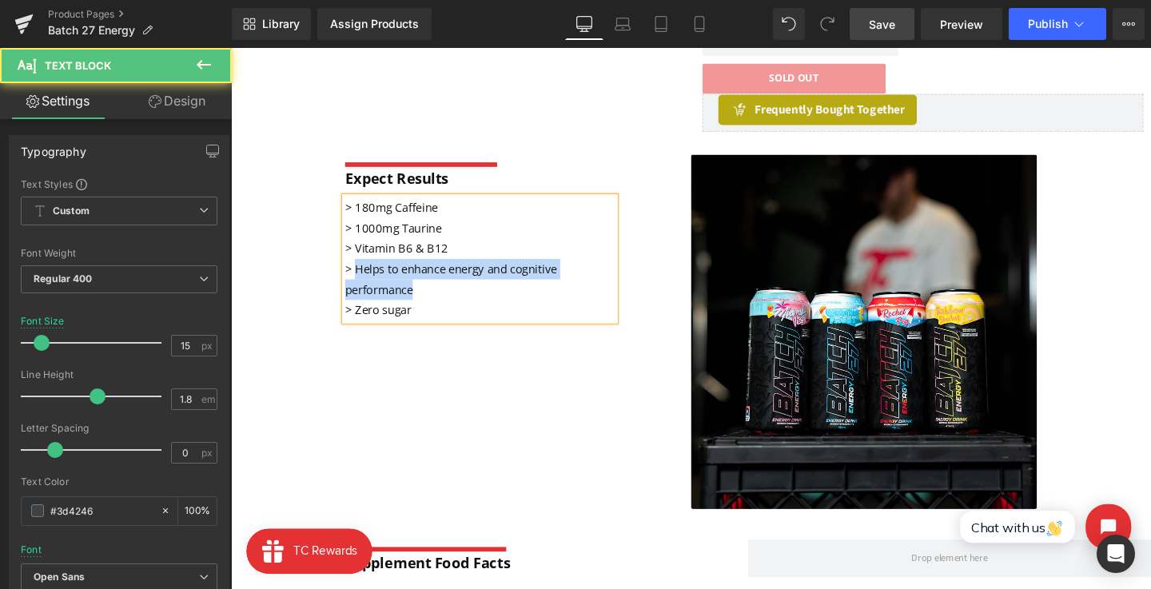
drag, startPoint x: 360, startPoint y: 282, endPoint x: 439, endPoint y: 302, distance: 82.4
click at [439, 302] on p "> 180mg Caffeine > 1000mg Taurine > Vitamin B6 & B12 > Helps to enhance energy …" at bounding box center [493, 259] width 284 height 108
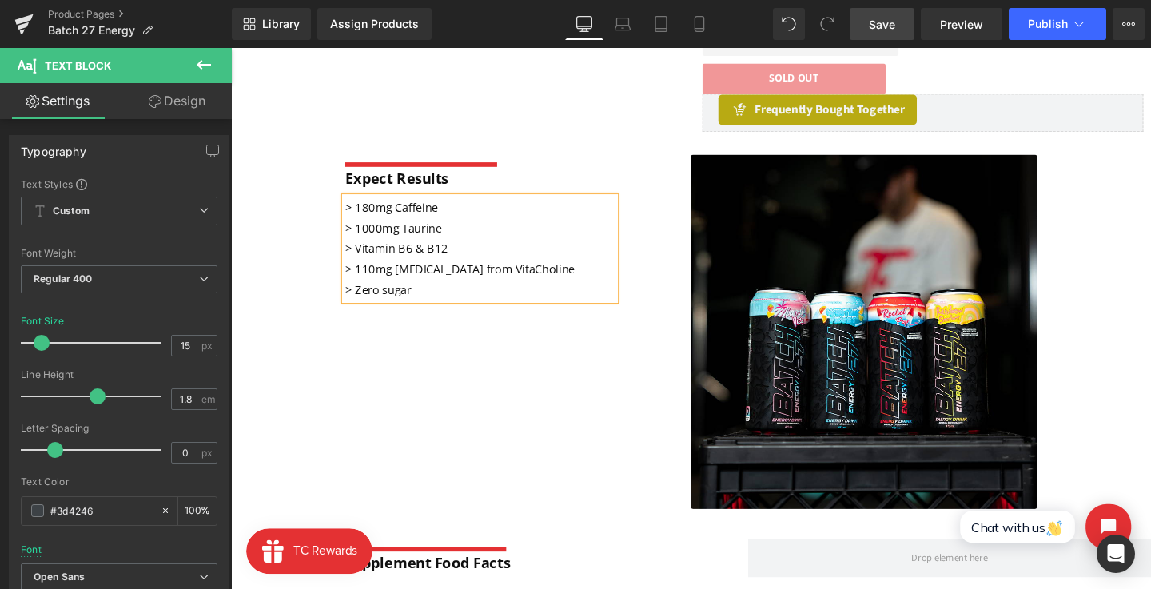
click at [494, 324] on div "Separator Expect Results Text Block > 180mg Caffeine > 1000mg Taurine > Vitamin…" at bounding box center [714, 338] width 967 height 405
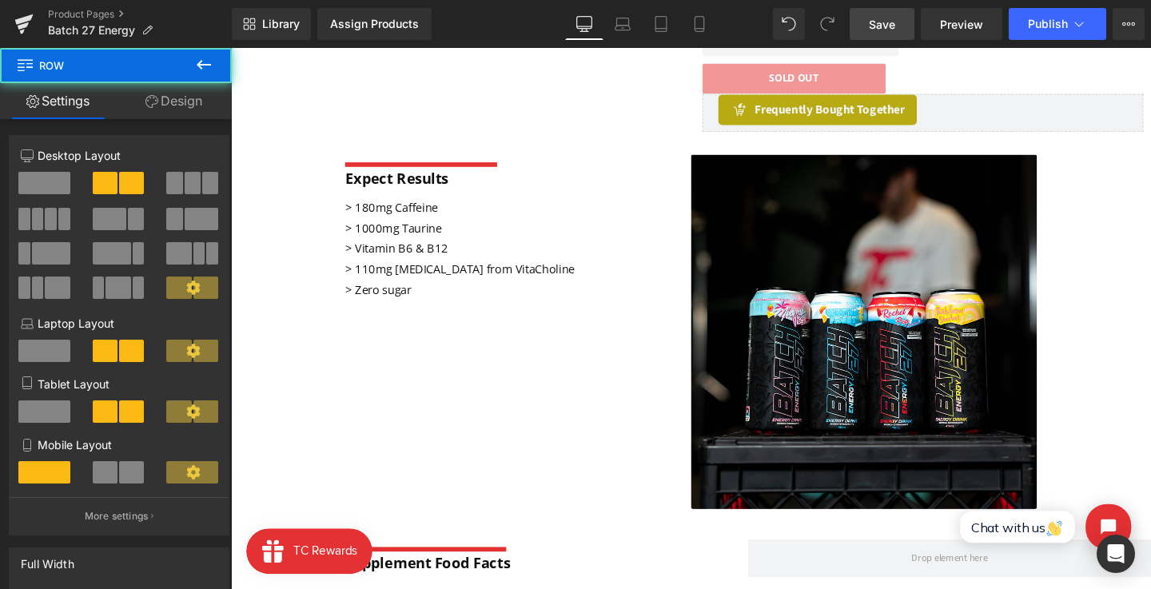
click at [866, 20] on link "Save" at bounding box center [881, 24] width 65 height 32
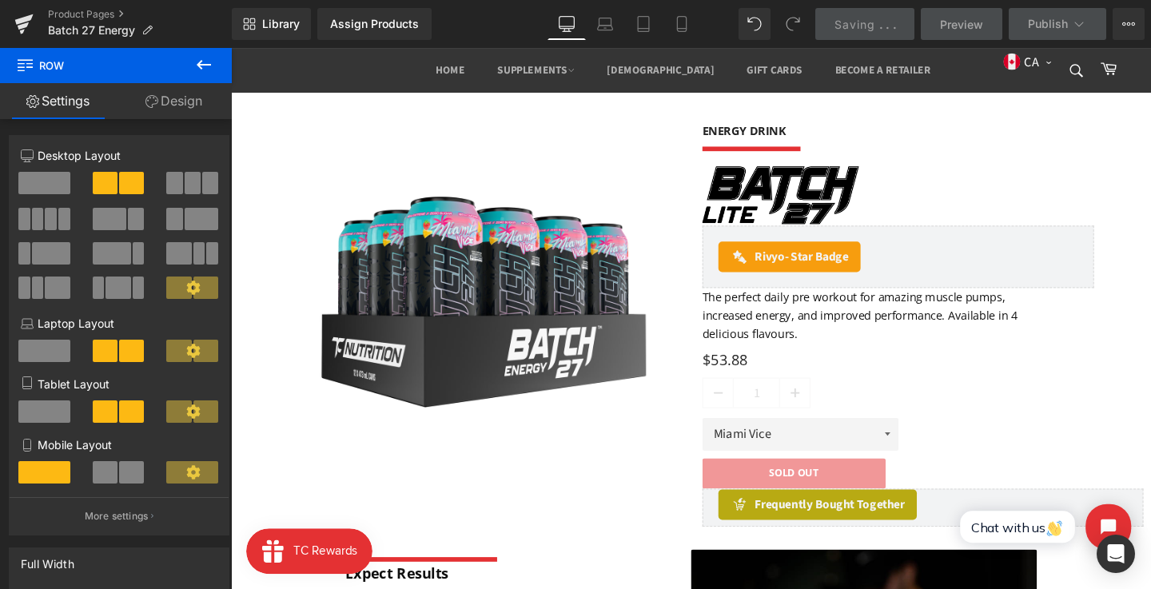
scroll to position [103, 0]
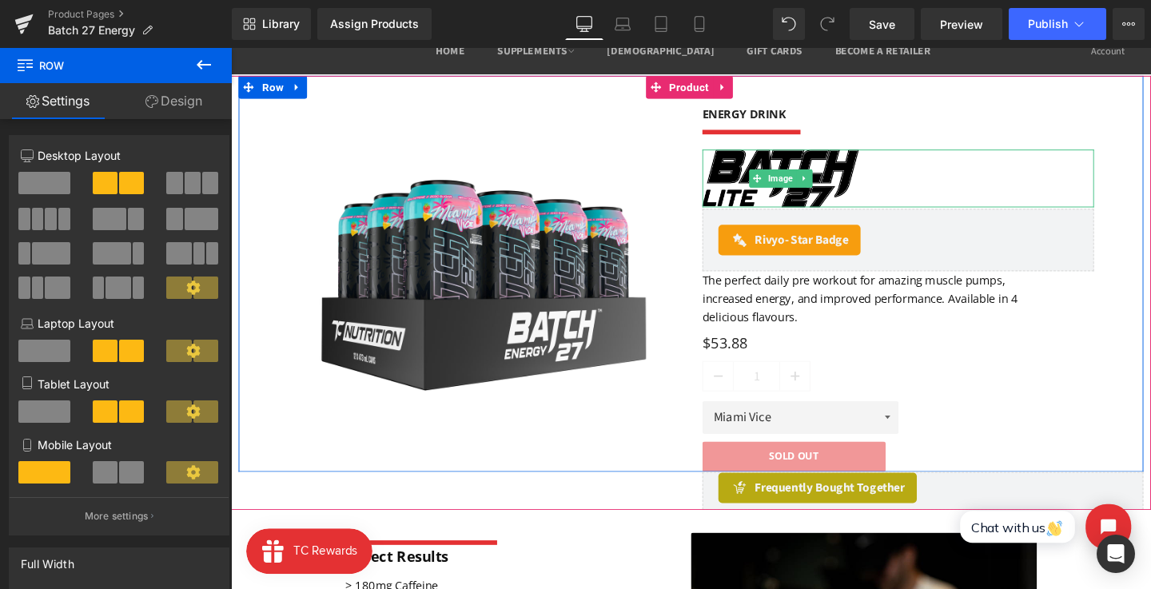
click at [773, 173] on img at bounding box center [808, 185] width 165 height 61
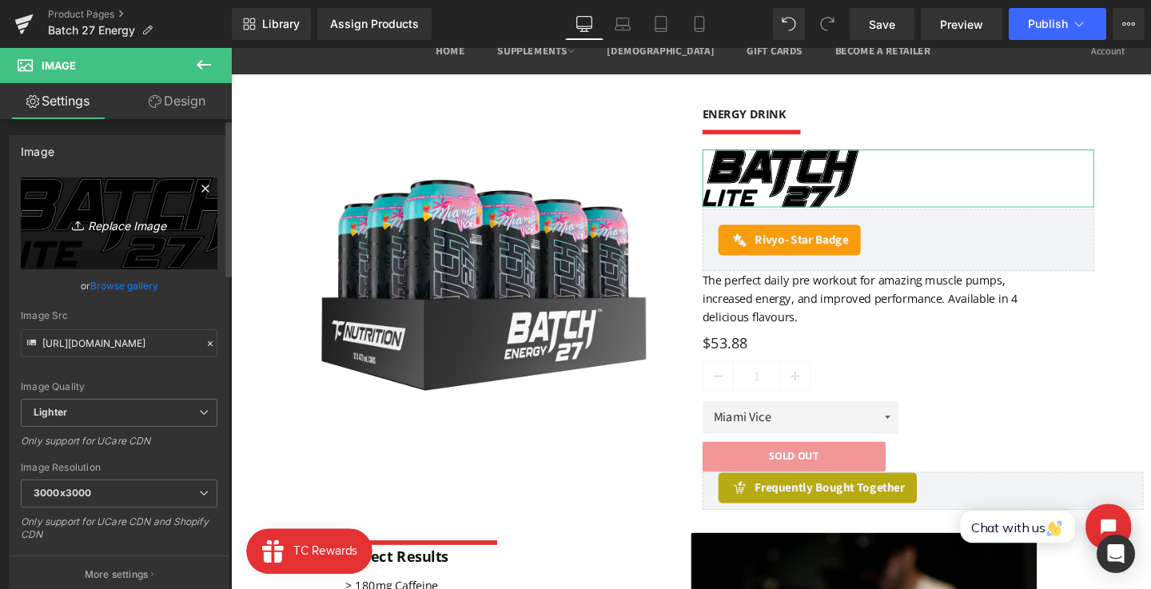
click at [134, 257] on link "Replace Image" at bounding box center [119, 223] width 197 height 92
type input "C:\fakepath\Group (10).png"
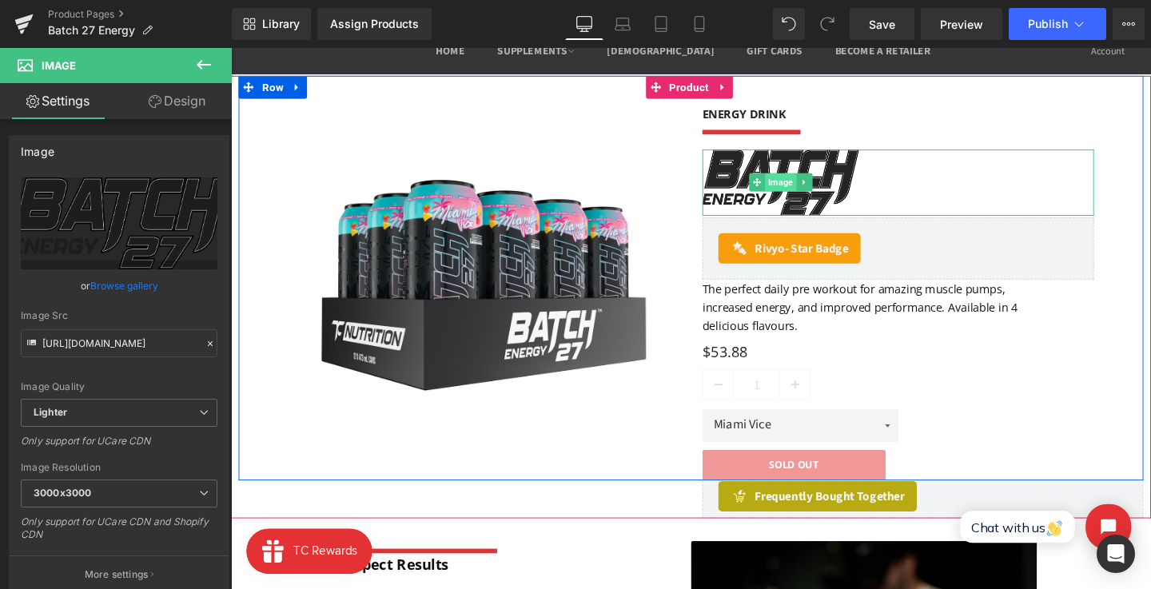
click at [798, 194] on span "Image" at bounding box center [808, 189] width 33 height 19
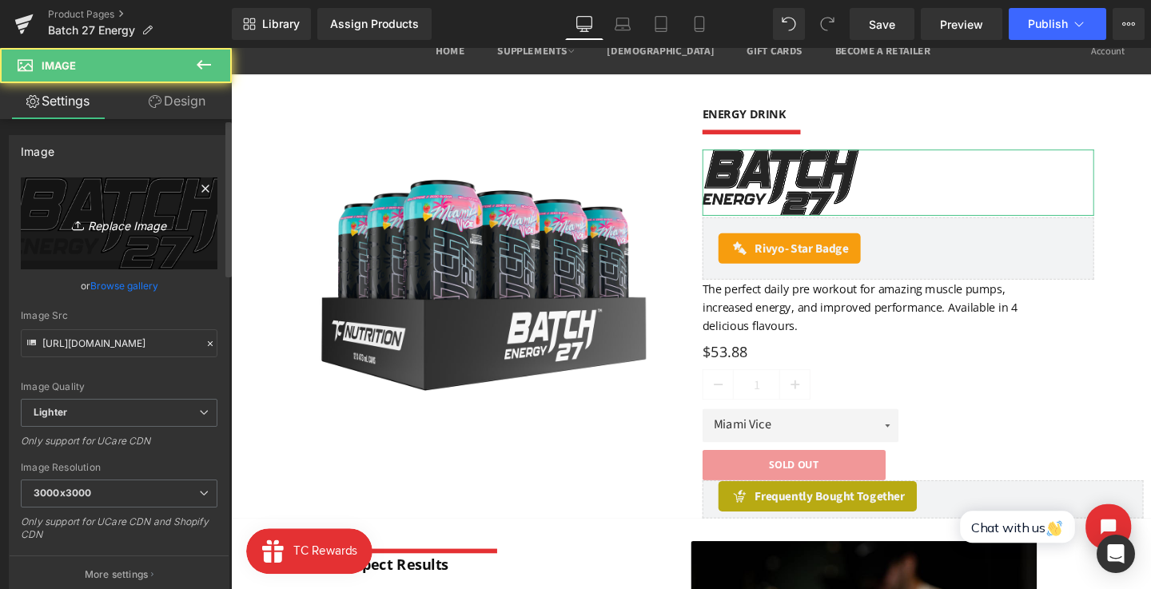
click at [141, 201] on link "Replace Image" at bounding box center [119, 223] width 197 height 92
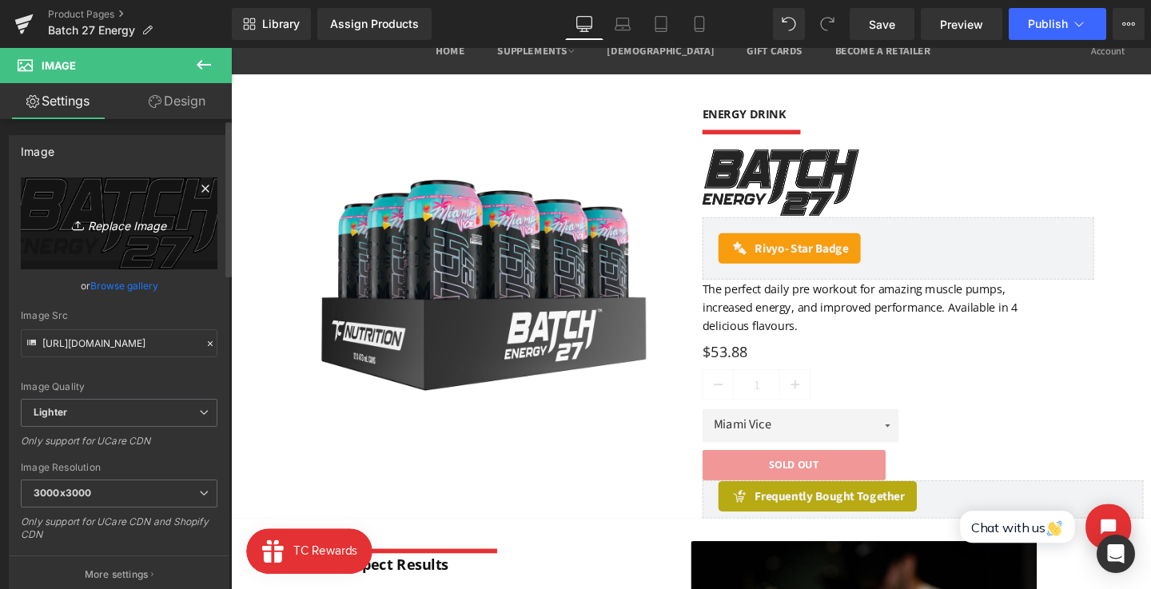
type input "C:\fakepath\Group (11).png"
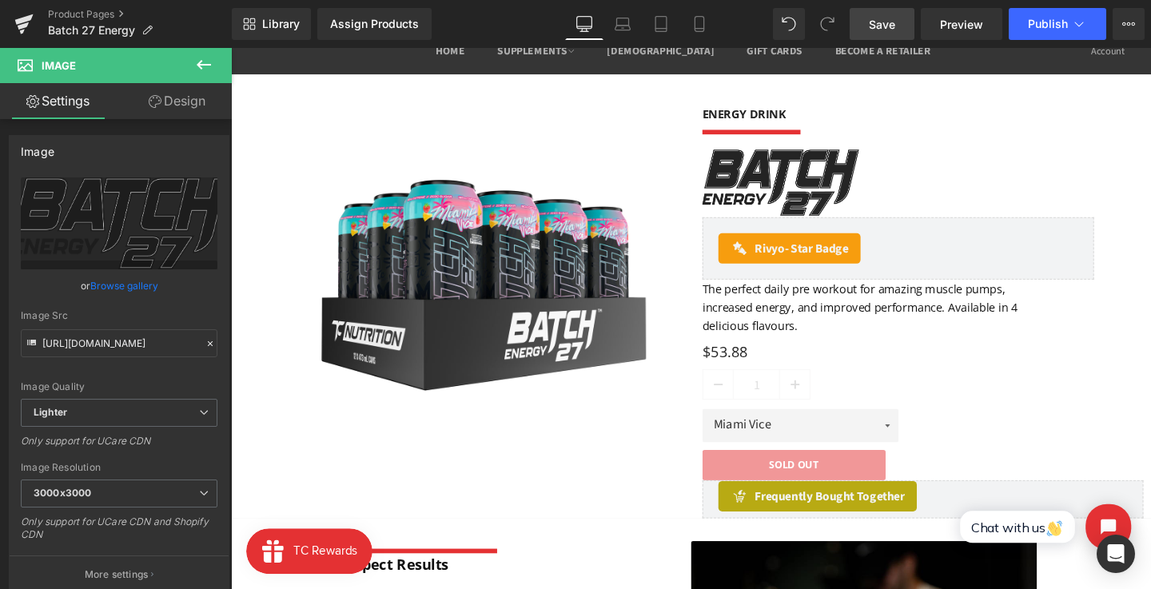
click at [869, 8] on link "Save" at bounding box center [881, 24] width 65 height 32
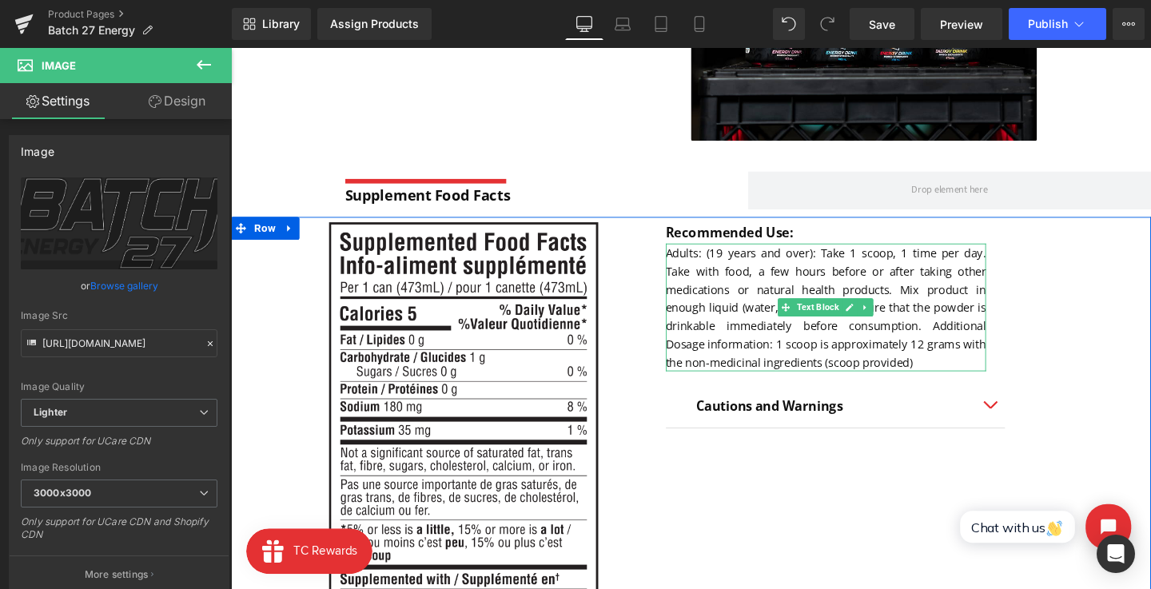
scroll to position [921, 0]
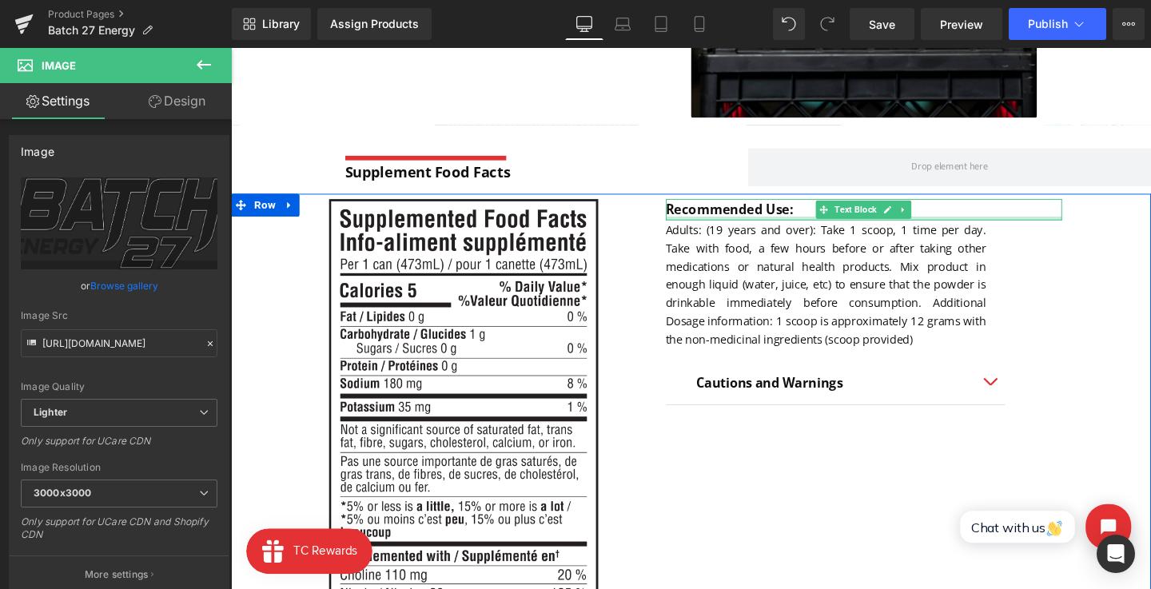
click at [779, 223] on strong "Recommended Use:" at bounding box center [755, 218] width 134 height 18
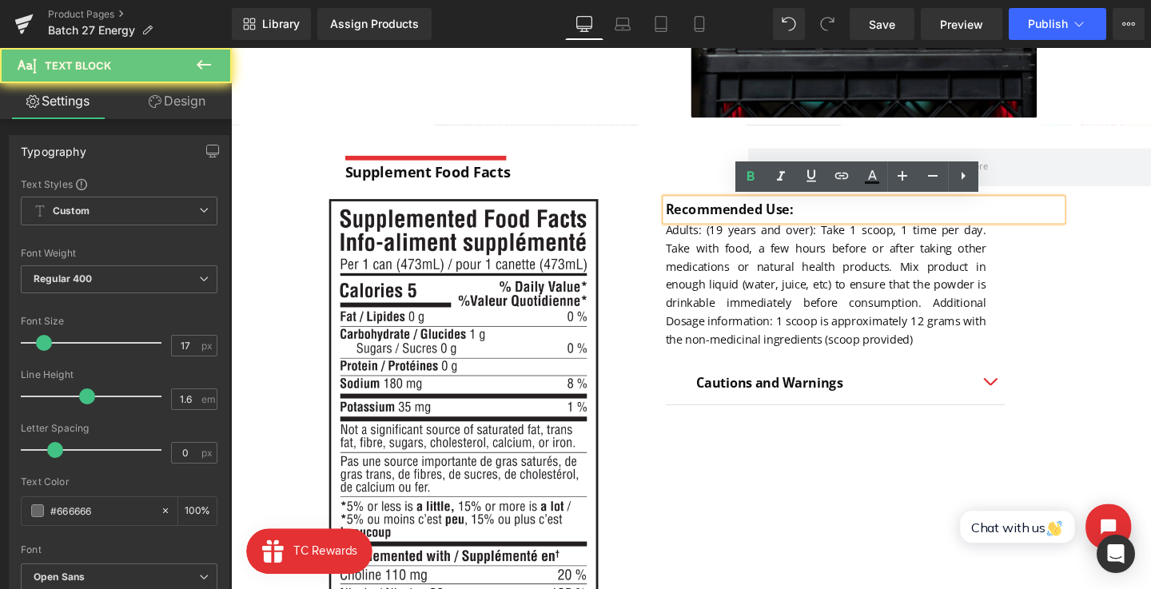
click at [815, 217] on strong "Recommended Use:" at bounding box center [755, 218] width 134 height 18
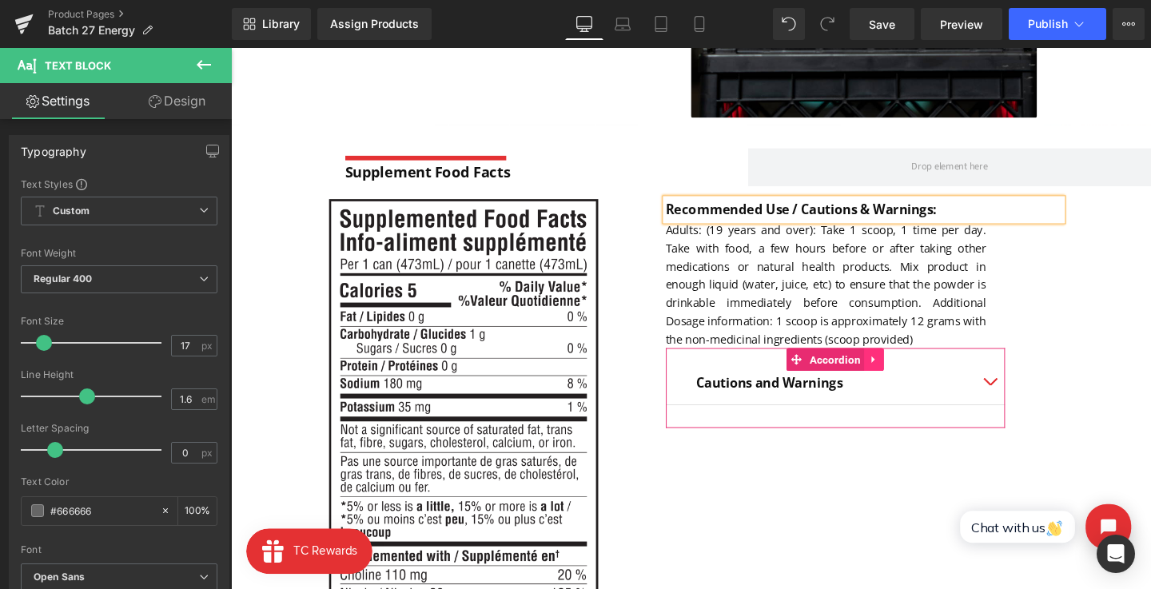
click at [910, 372] on link at bounding box center [907, 376] width 21 height 24
click at [916, 374] on icon at bounding box center [917, 375] width 11 height 12
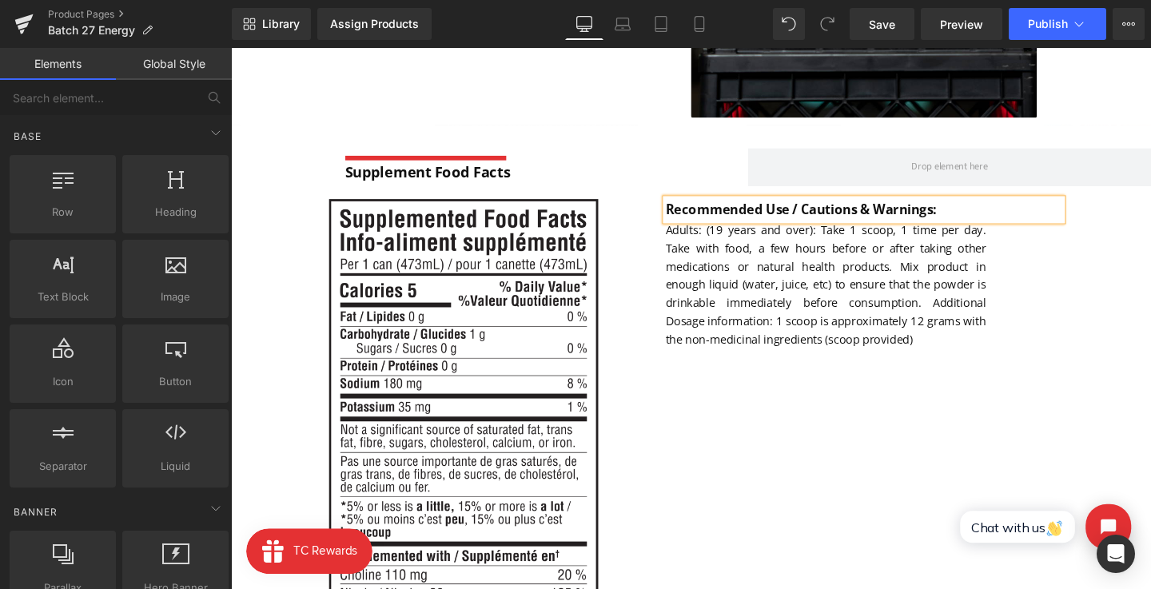
click at [1046, 320] on div "Recommended Use / Cautions & Warnings: Text Block Adults: (19 years and over): …" at bounding box center [916, 285] width 377 height 156
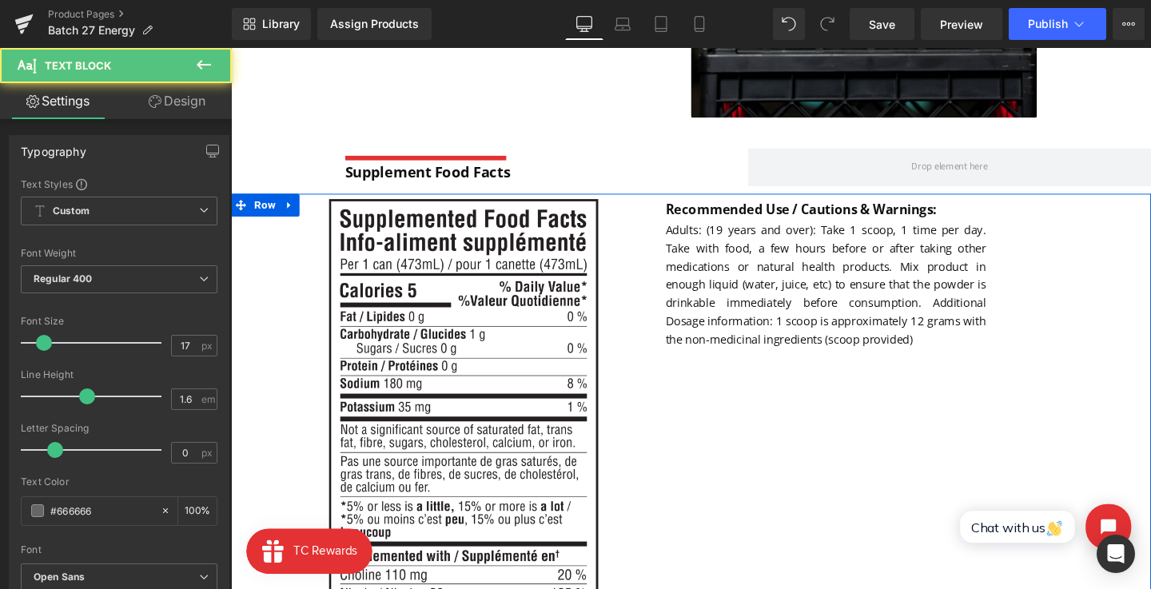
click at [777, 213] on strong "Recommended Use / Cautions & Warnings:" at bounding box center [830, 218] width 285 height 18
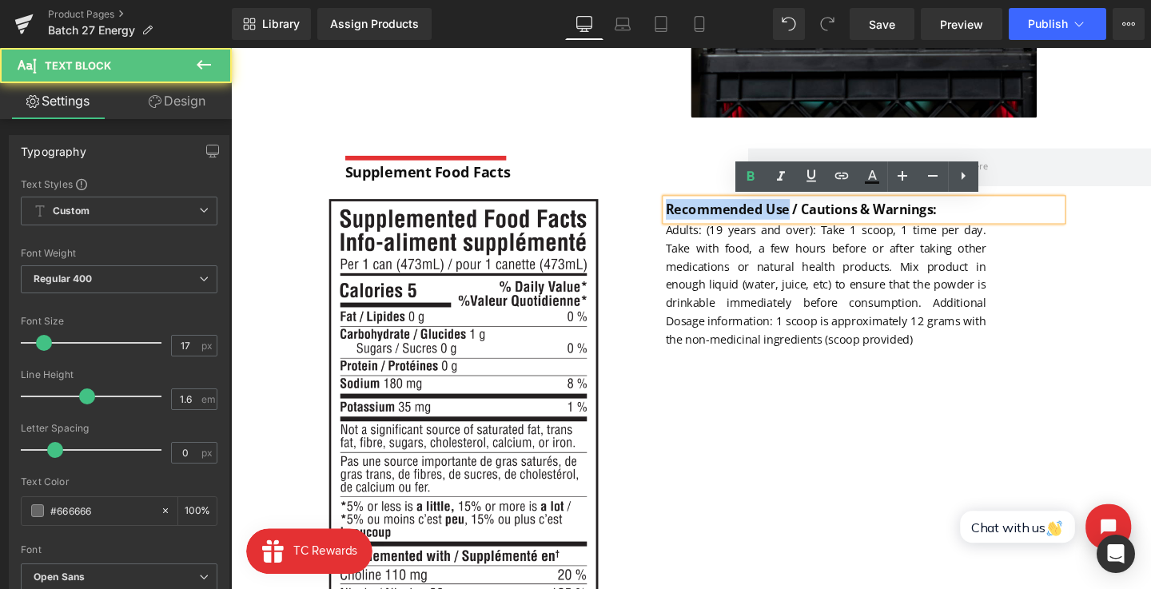
drag, startPoint x: 816, startPoint y: 213, endPoint x: 673, endPoint y: 213, distance: 143.0
click at [673, 213] on div "Image Recommended Use / Cautions & Warnings: Text Block Adults: (19 years and o…" at bounding box center [714, 582] width 967 height 762
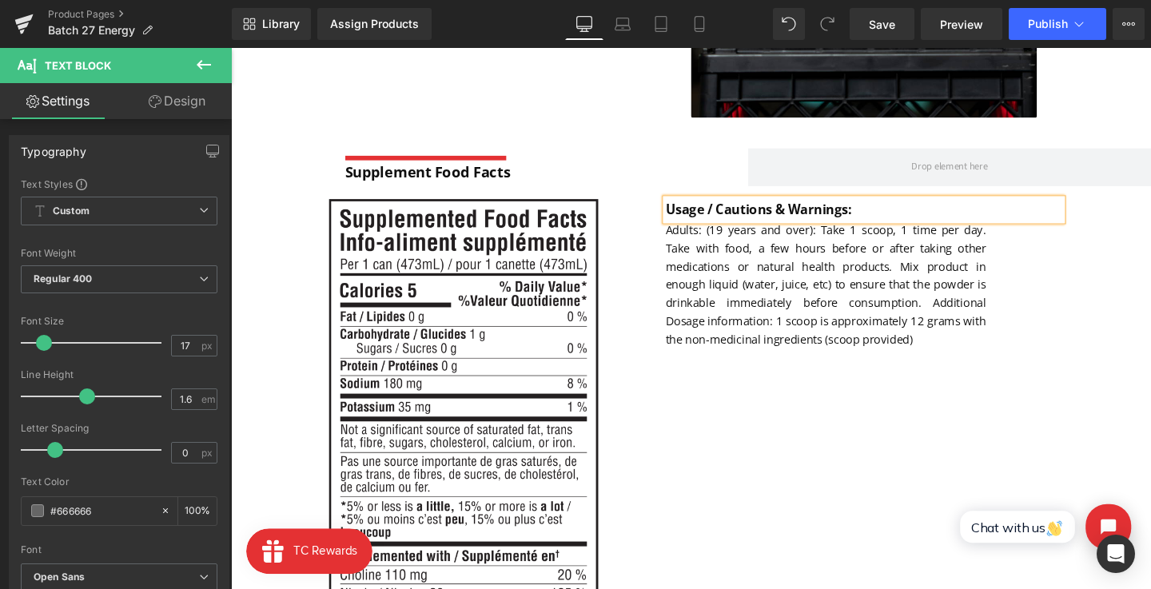
click at [729, 288] on font "Adults: (19 years and over): Take 1 scoop, 1 time per day. Take with food, a fe…" at bounding box center [856, 296] width 337 height 131
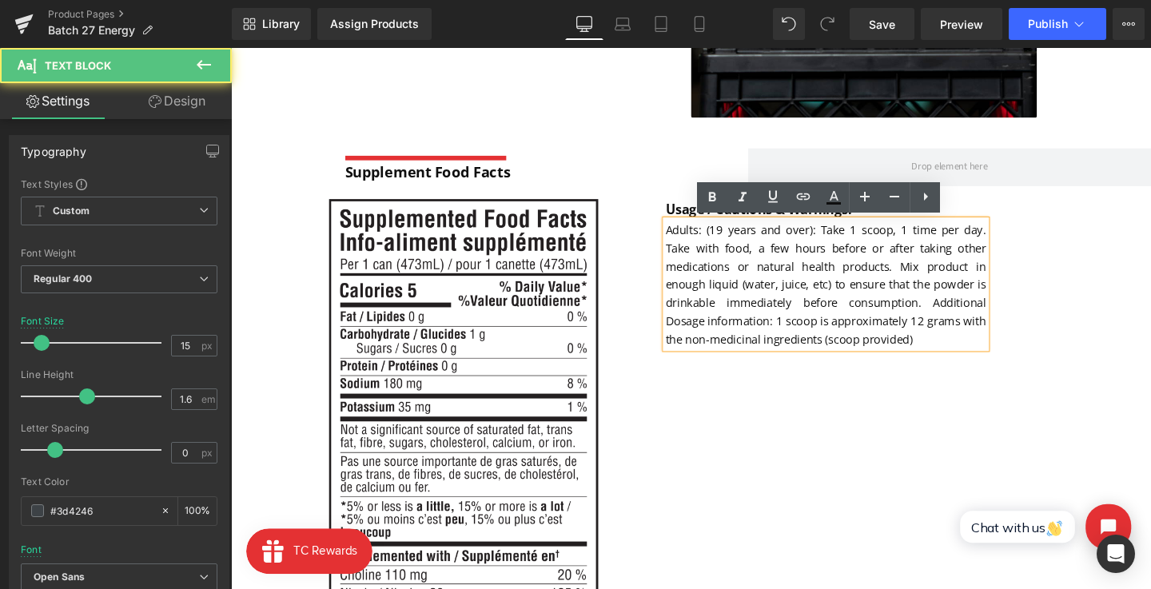
click at [821, 432] on div "Image Usage / Cautions & Warnings: Text Block Adults: (19 years and over): Take…" at bounding box center [714, 582] width 967 height 762
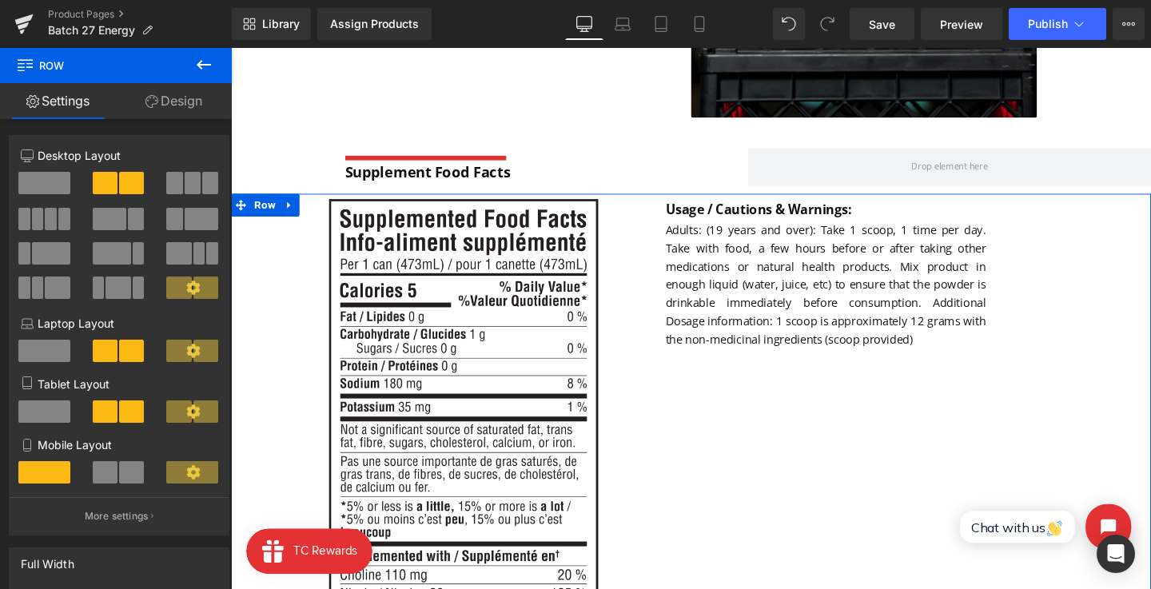
click at [839, 426] on div "Image Usage / Cautions & Warnings: Text Block Adults: (19 years and over): Take…" at bounding box center [714, 582] width 967 height 762
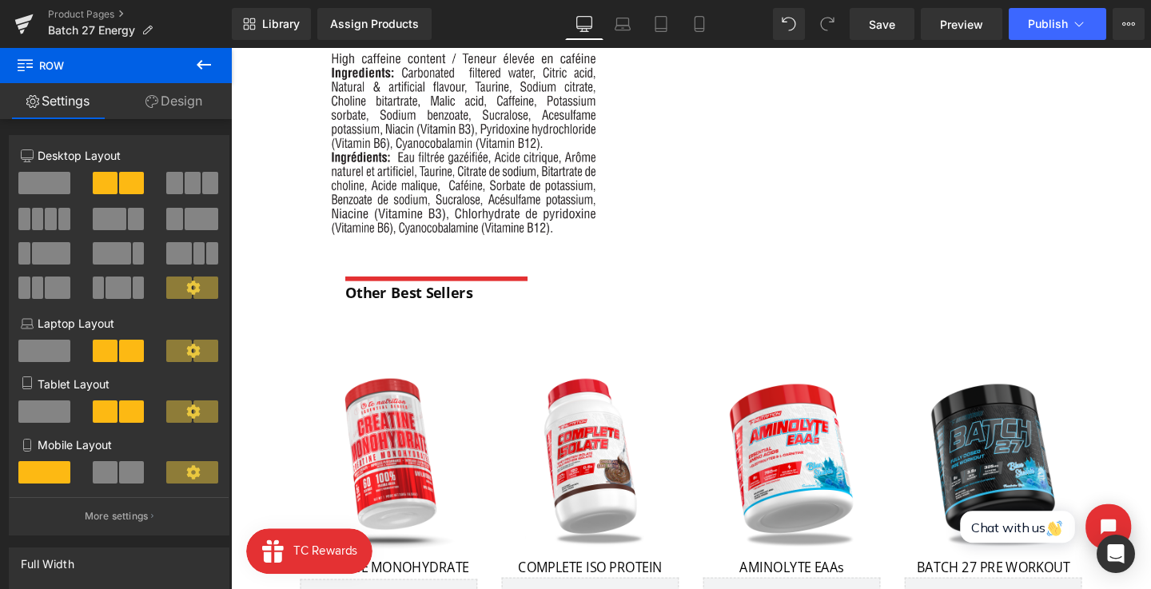
scroll to position [1581, 0]
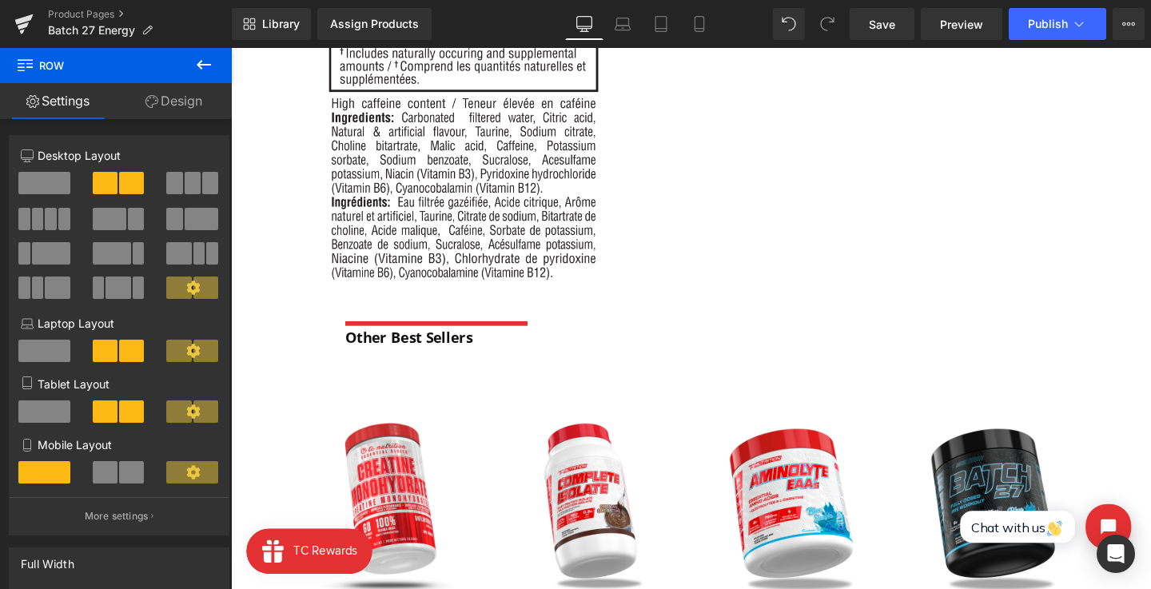
click at [690, 40] on div "Library Assign Products Product Preview No product match your search. Please tr…" at bounding box center [691, 24] width 919 height 48
click at [694, 29] on icon at bounding box center [699, 24] width 16 height 16
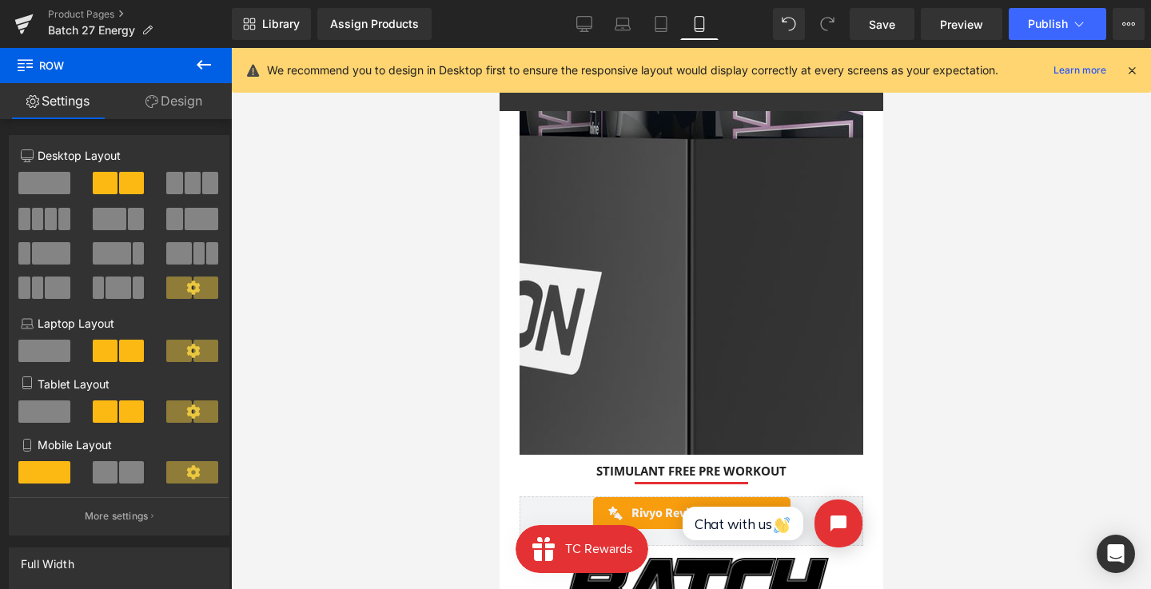
scroll to position [250, 0]
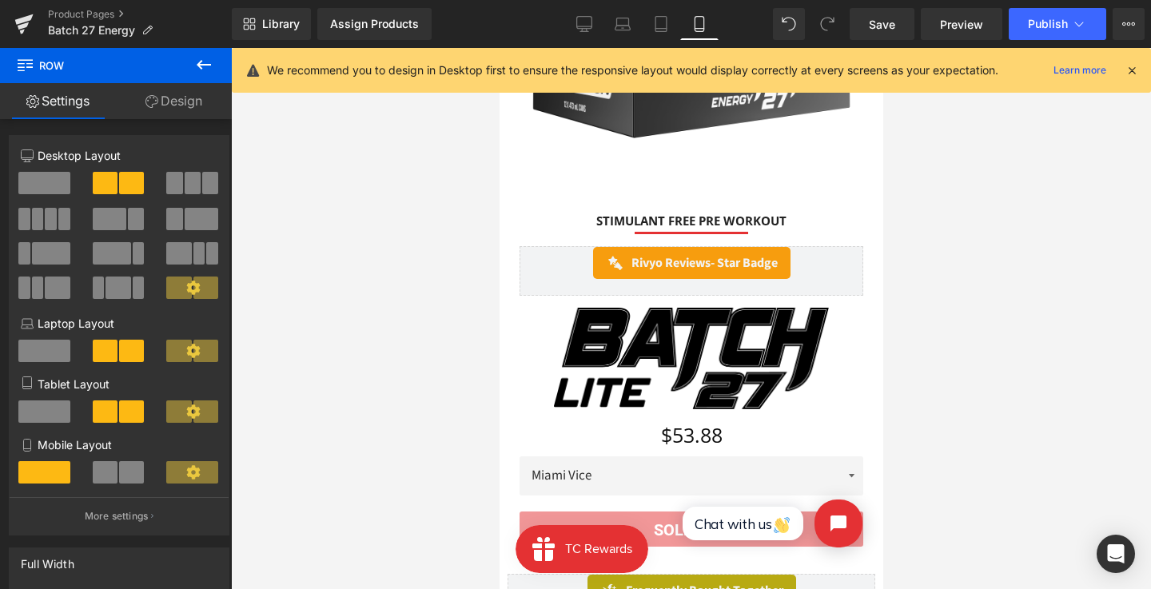
click at [691, 350] on div "Image" at bounding box center [691, 358] width 344 height 101
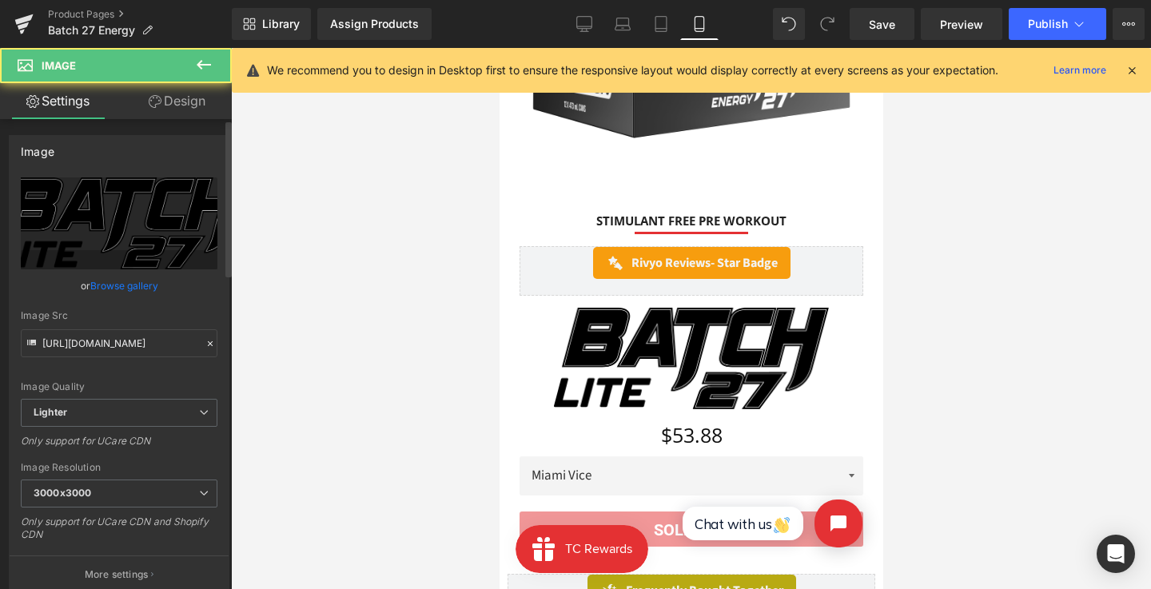
click at [142, 286] on link "Browse gallery" at bounding box center [124, 286] width 68 height 28
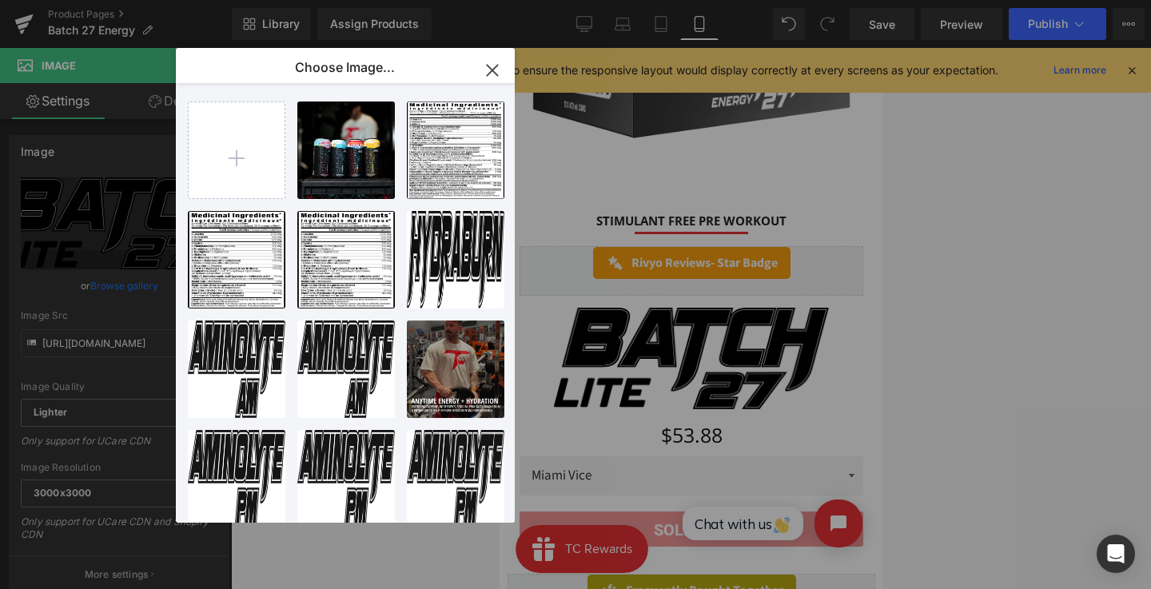
drag, startPoint x: 461, startPoint y: 237, endPoint x: 427, endPoint y: 231, distance: 34.8
click at [0, 0] on p "24.34 KB" at bounding box center [0, 0] width 0 height 0
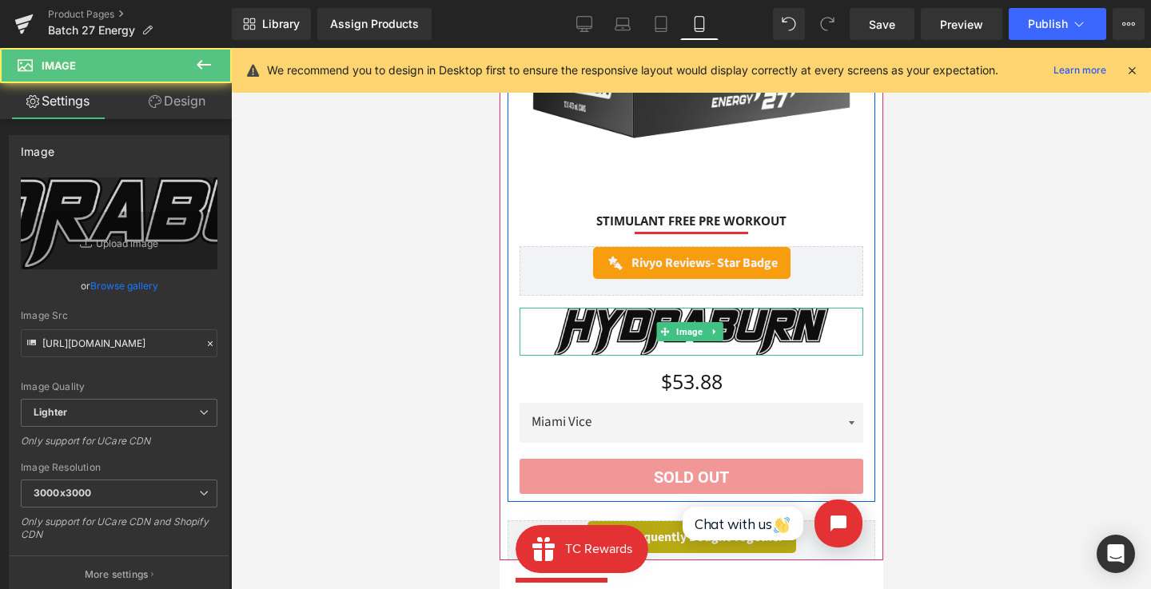
click at [572, 345] on img at bounding box center [690, 332] width 275 height 48
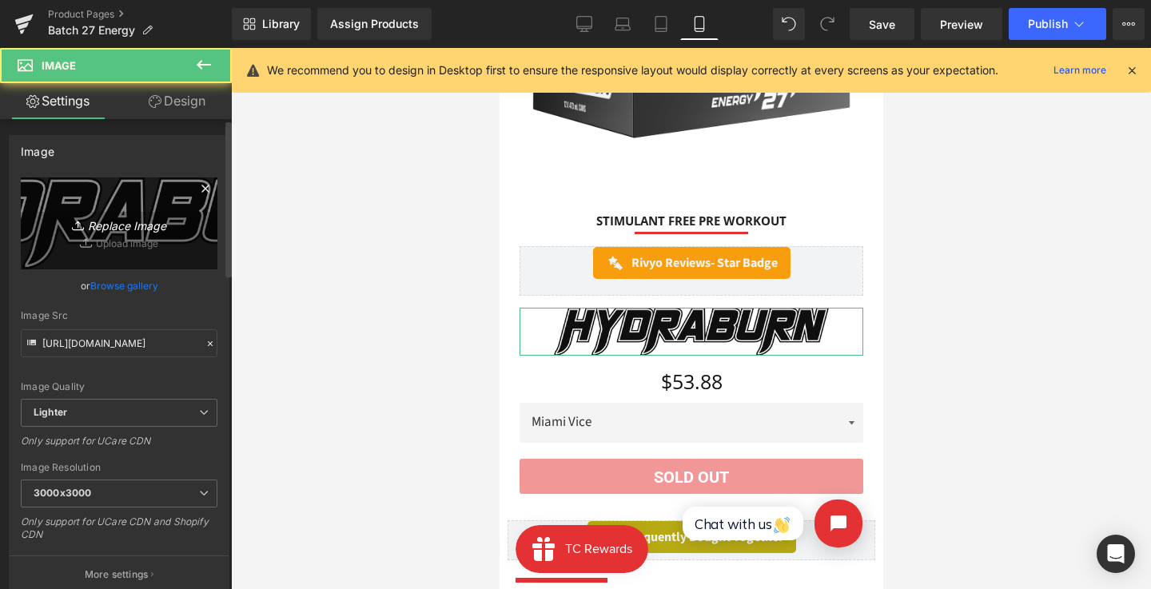
drag, startPoint x: 143, startPoint y: 233, endPoint x: 32, endPoint y: 277, distance: 119.7
click at [143, 233] on icon "Replace Image" at bounding box center [119, 223] width 128 height 20
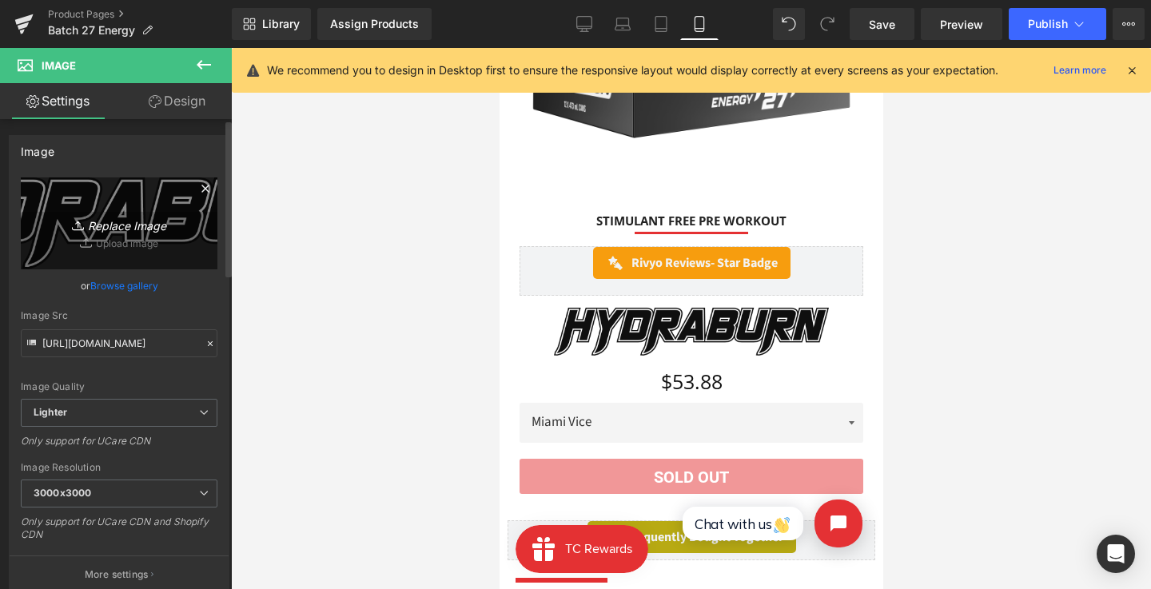
type input "C:\fakepath\Group (11).png"
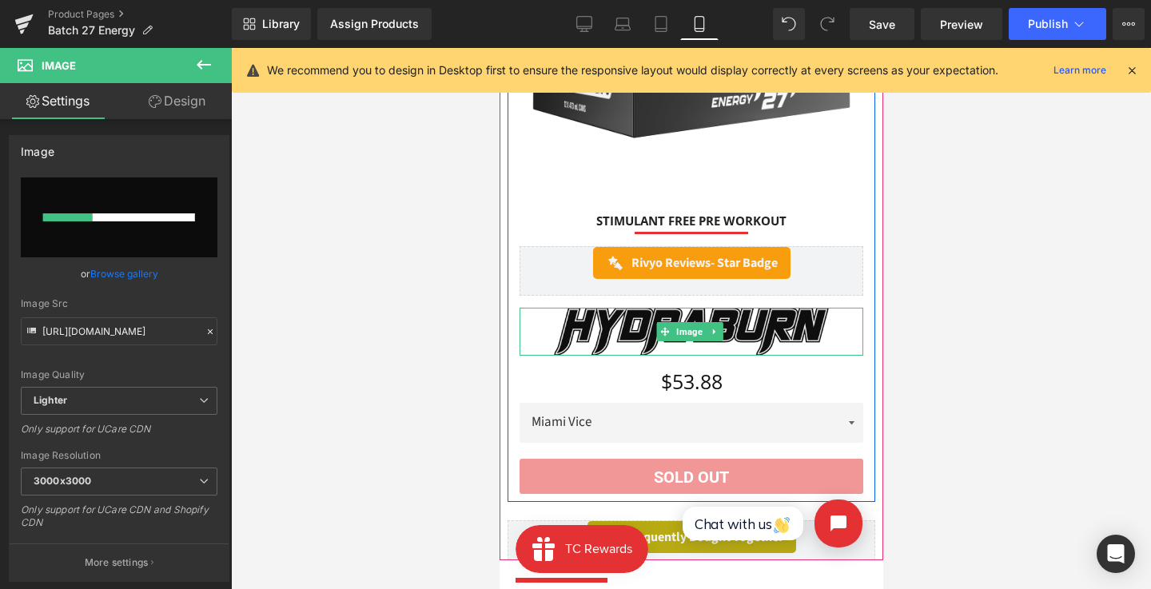
scroll to position [262, 0]
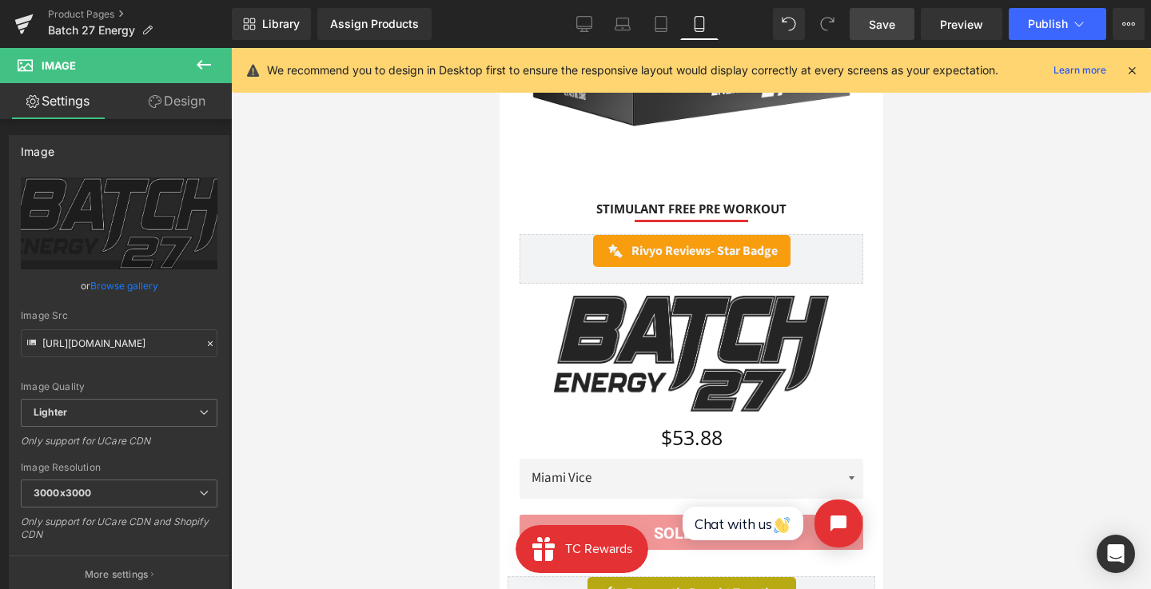
click at [866, 24] on link "Save" at bounding box center [881, 24] width 65 height 32
